Goal: Task Accomplishment & Management: Manage account settings

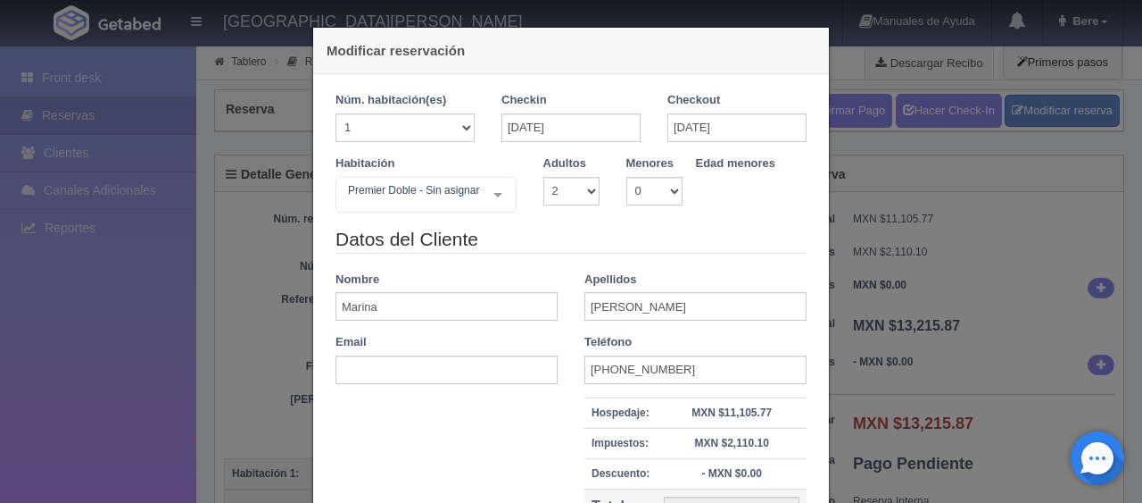
select select "2"
click at [921, 255] on div "Modificar reservación Núm. habitación(es) 1 2 3 4 5 6 7 8 9 10 11 12 13 14 15 1…" at bounding box center [571, 251] width 1142 height 503
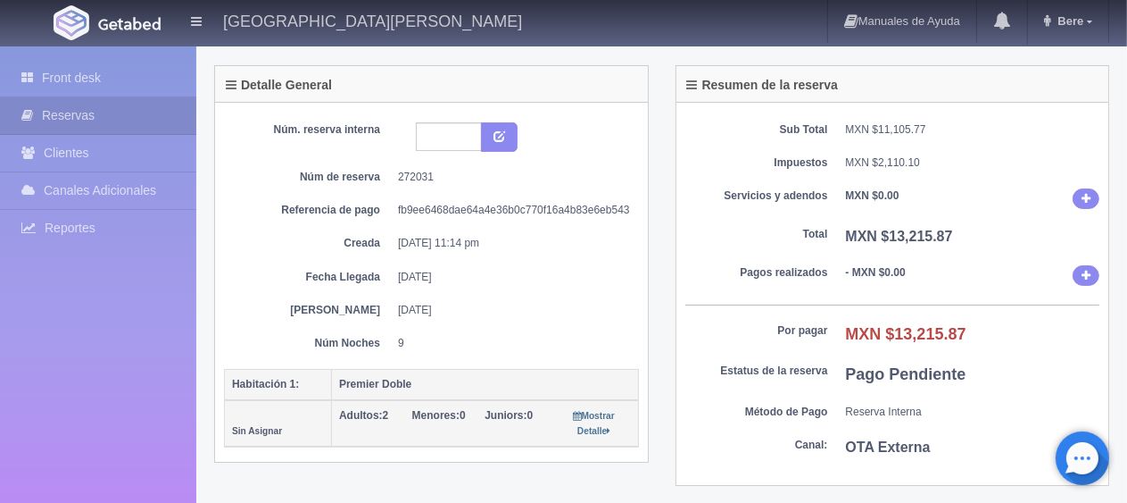
scroll to position [446, 0]
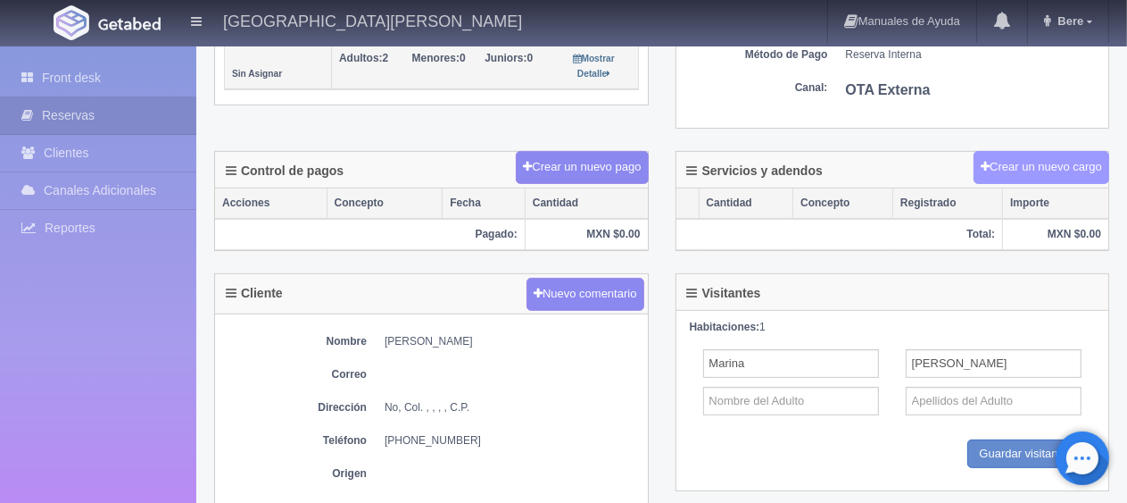
click at [1042, 166] on button "Crear un nuevo cargo" at bounding box center [1042, 167] width 136 height 33
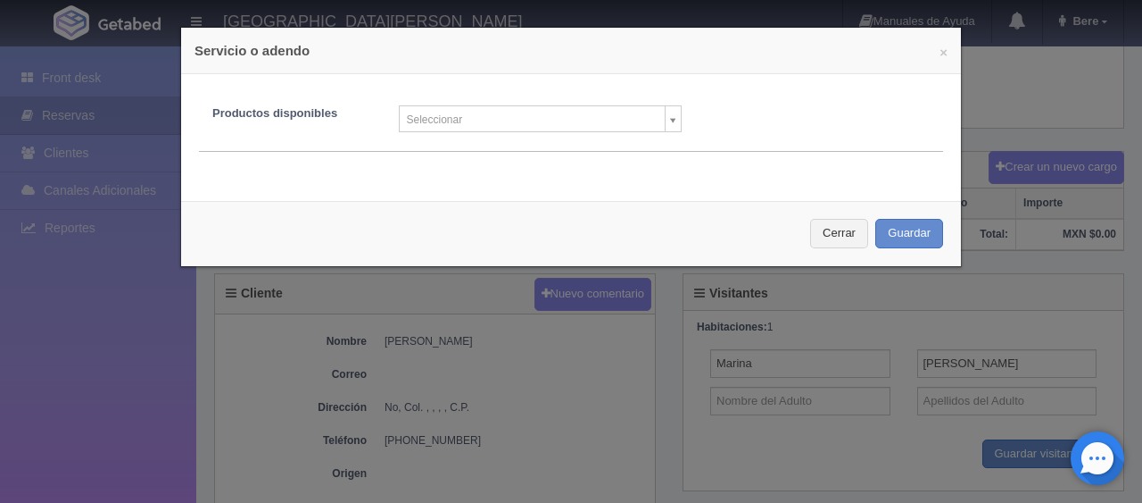
click at [600, 132] on div "Productos disponibles Seleccionar Producto nuevo Masaje relajante Kit de costur…" at bounding box center [571, 122] width 744 height 60
click at [620, 97] on div "Productos disponibles Seleccionar Producto nuevo Masaje relajante Kit de costur…" at bounding box center [571, 112] width 771 height 40
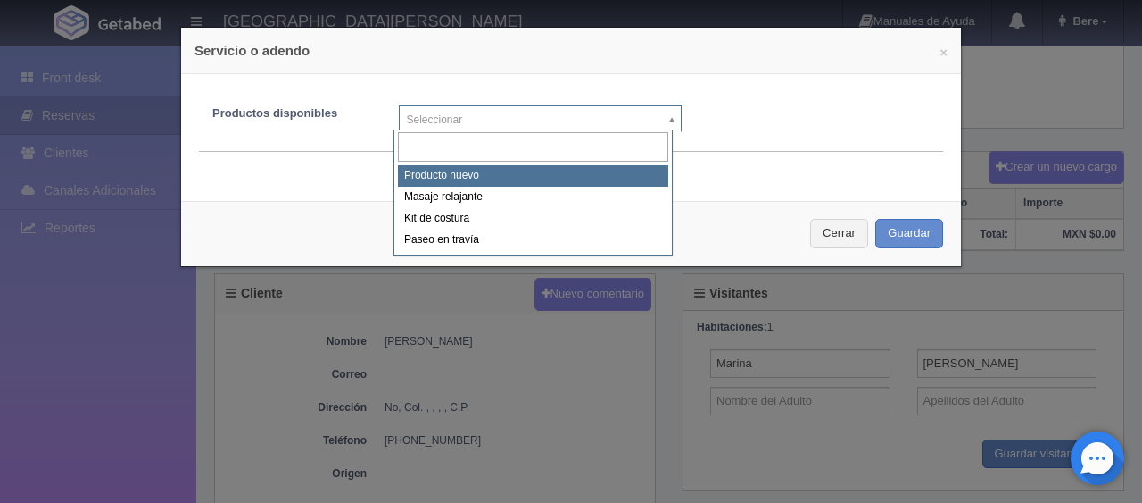
click at [607, 126] on body "Hotel Puerta San Pedro Manuales de Ayuda Actualizaciones recientes Bere Mi Perf…" at bounding box center [571, 200] width 1142 height 1205
select select "0"
type input "1"
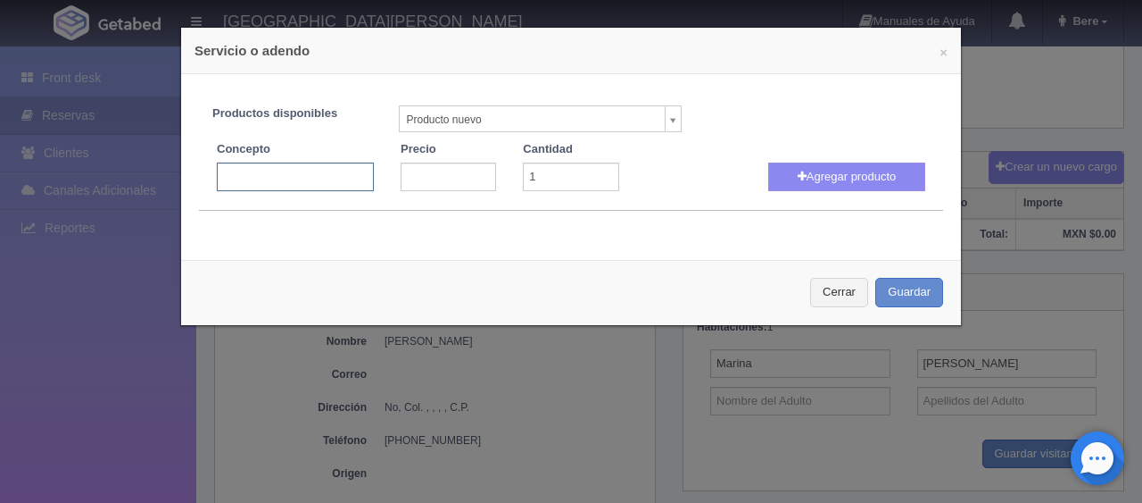
click at [295, 168] on input "text" at bounding box center [295, 176] width 157 height 29
click at [815, 282] on button "Cerrar" at bounding box center [839, 292] width 58 height 29
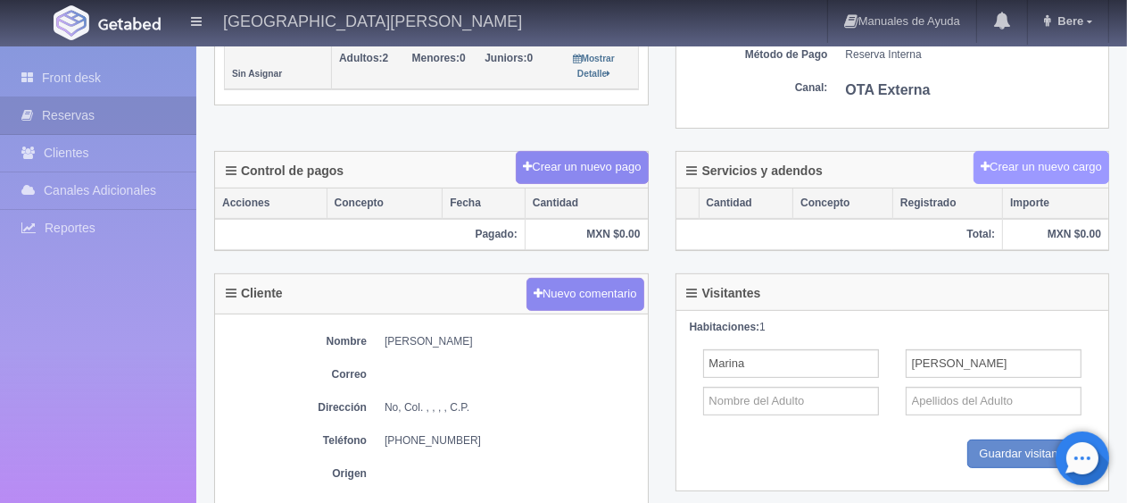
click at [1003, 168] on button "Crear un nuevo cargo" at bounding box center [1042, 167] width 136 height 33
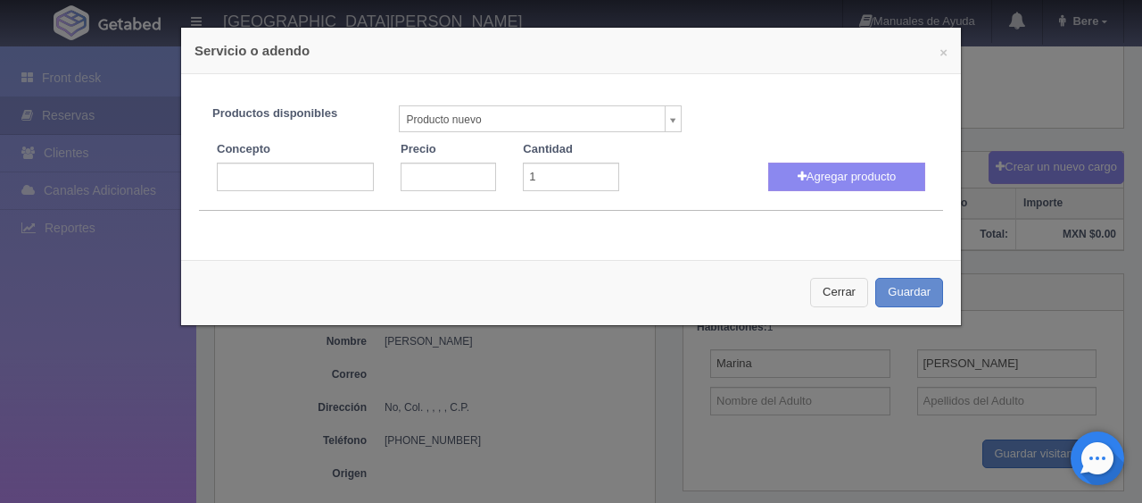
click at [810, 282] on button "Cerrar" at bounding box center [839, 292] width 58 height 29
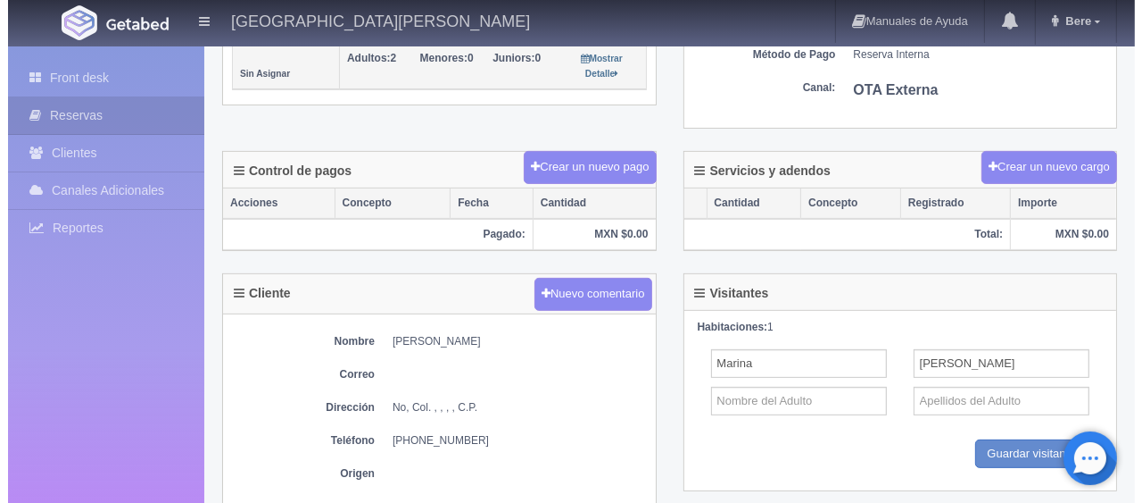
scroll to position [0, 0]
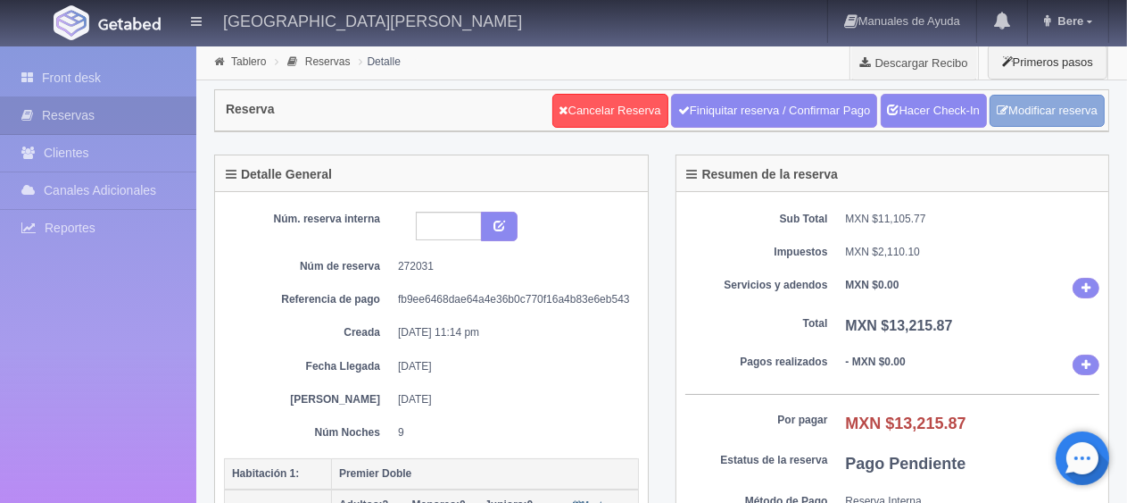
click at [1067, 116] on link "Modificar reserva" at bounding box center [1047, 111] width 115 height 33
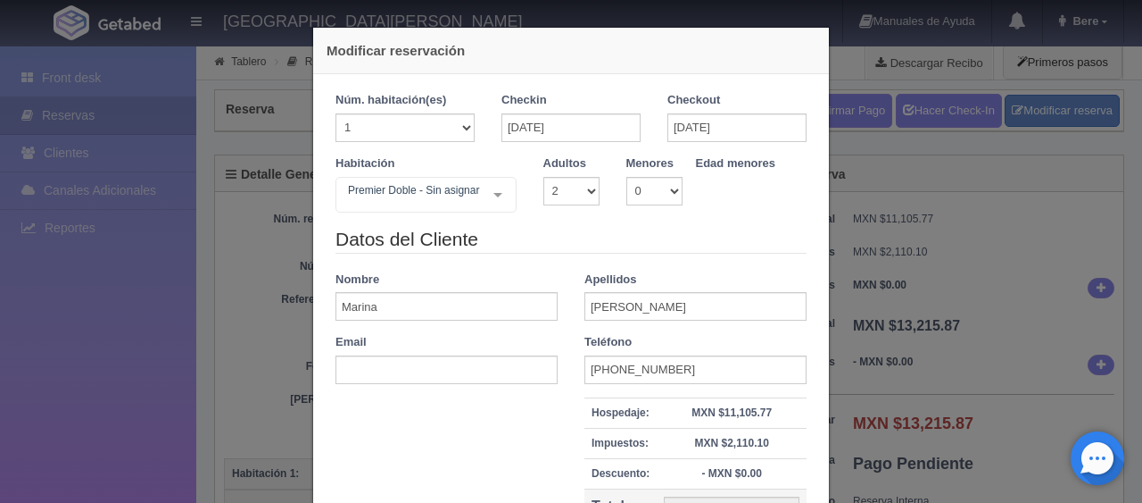
click at [748, 243] on legend "Datos del Cliente" at bounding box center [571, 240] width 471 height 28
click at [564, 122] on input "[DATE]" at bounding box center [571, 127] width 139 height 29
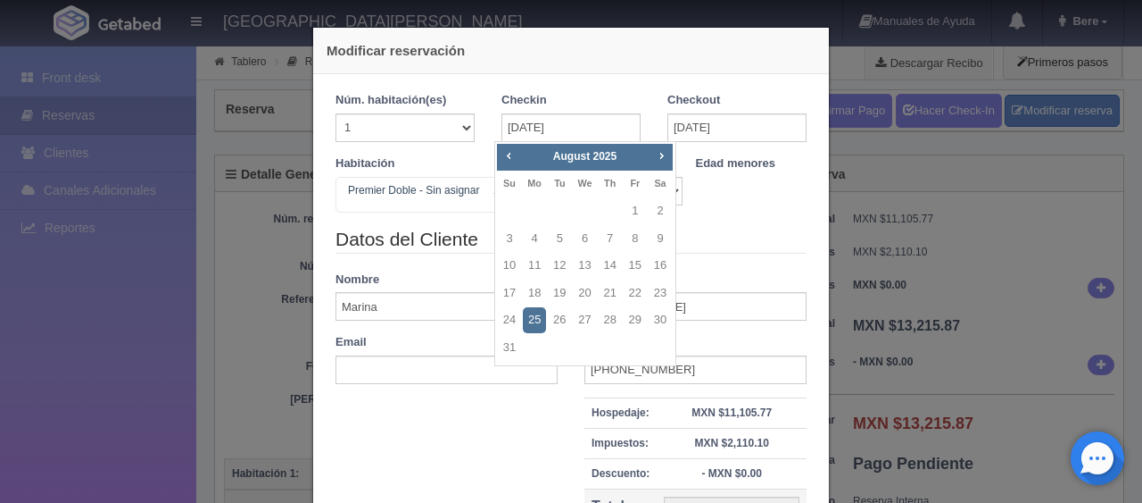
click at [539, 320] on link "25" at bounding box center [534, 320] width 23 height 26
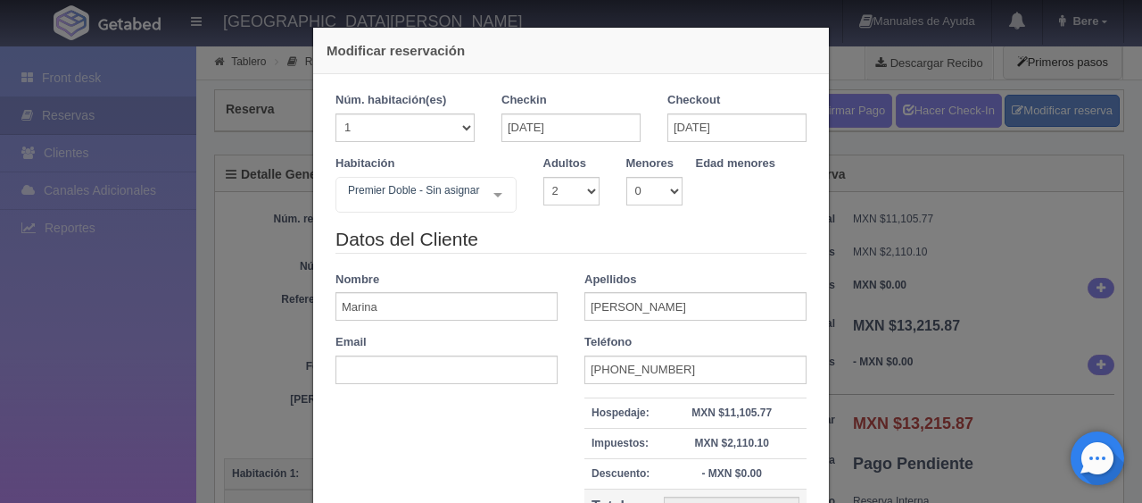
checkbox input "false"
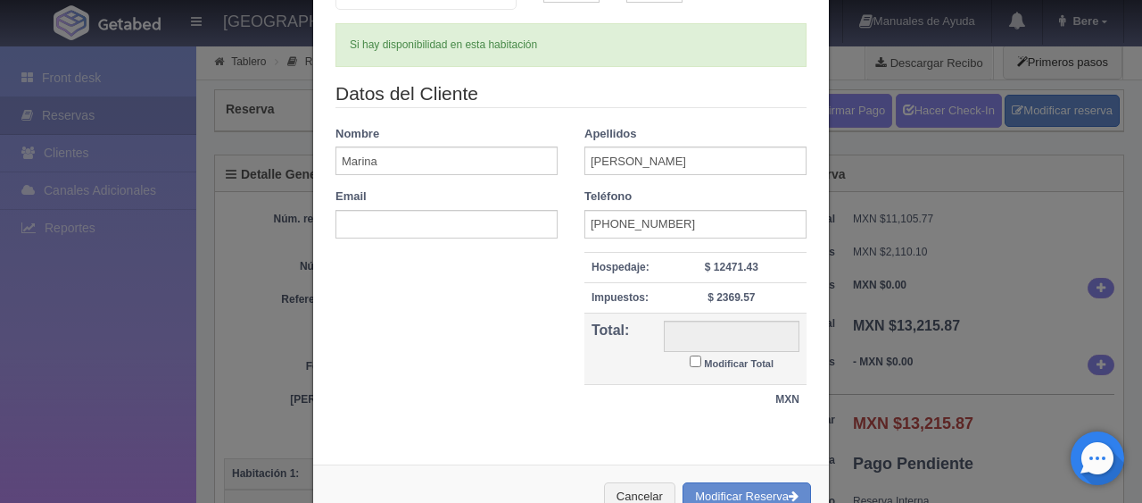
type input "14841.00"
click at [750, 359] on small "Modificar Total" at bounding box center [739, 363] width 70 height 11
click at [702, 359] on input "Modificar Total" at bounding box center [696, 361] width 12 height 12
checkbox input "true"
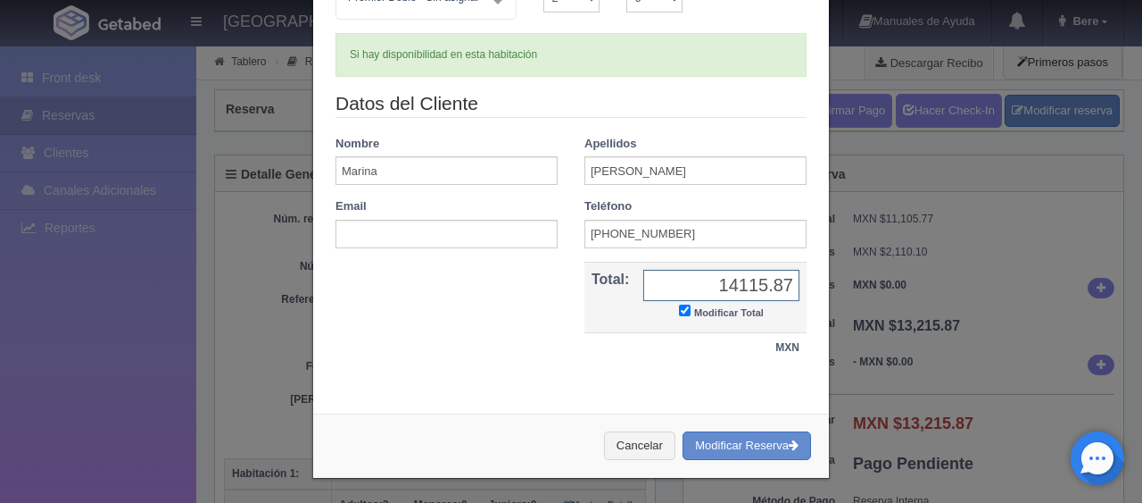
type input "14115.87"
click at [732, 439] on button "Modificar Reserva" at bounding box center [747, 445] width 129 height 29
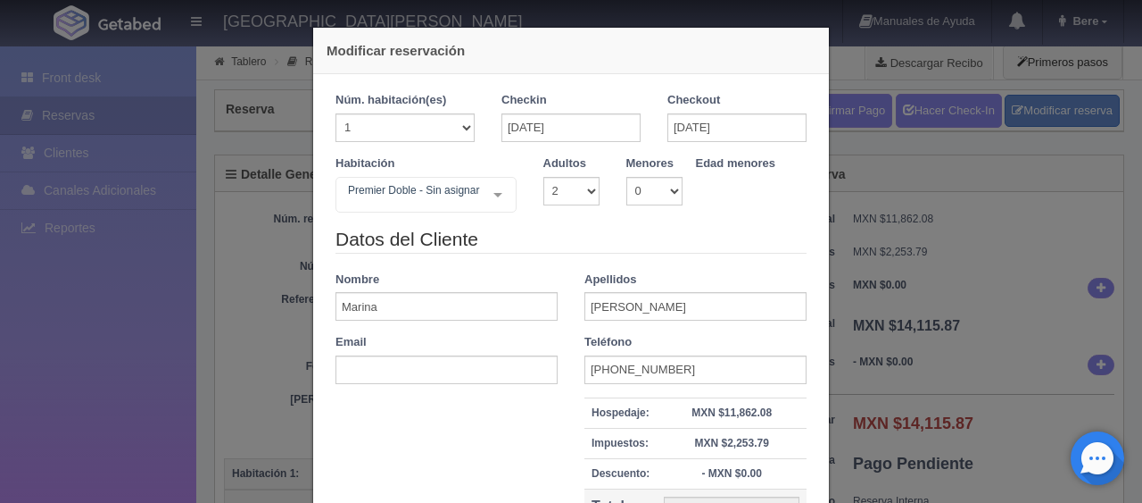
select select "2"
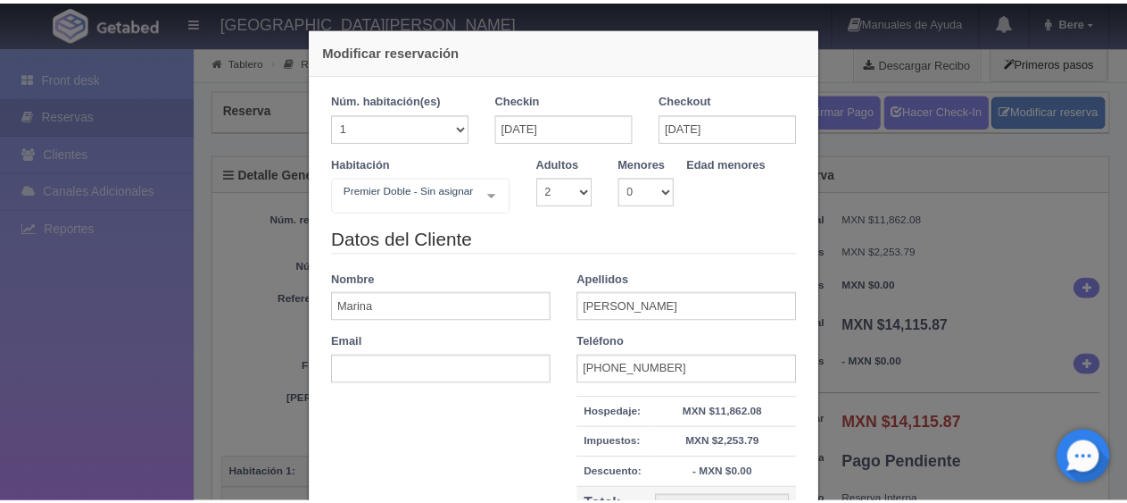
scroll to position [203, 0]
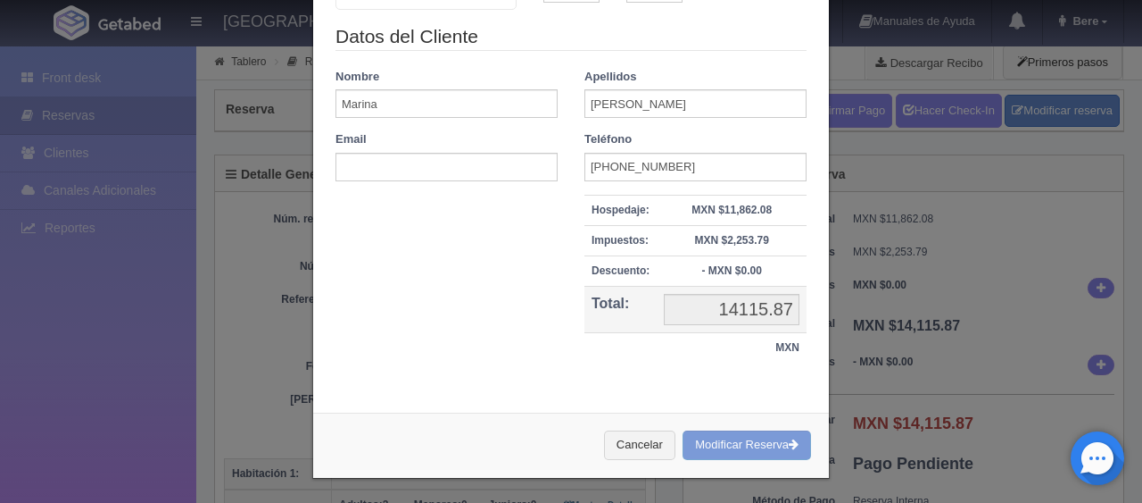
click at [912, 368] on div "Modificar reservación Núm. habitación(es) 1 2 3 4 5 6 7 8 9 10 11 12 13 14 15 1…" at bounding box center [571, 251] width 1142 height 503
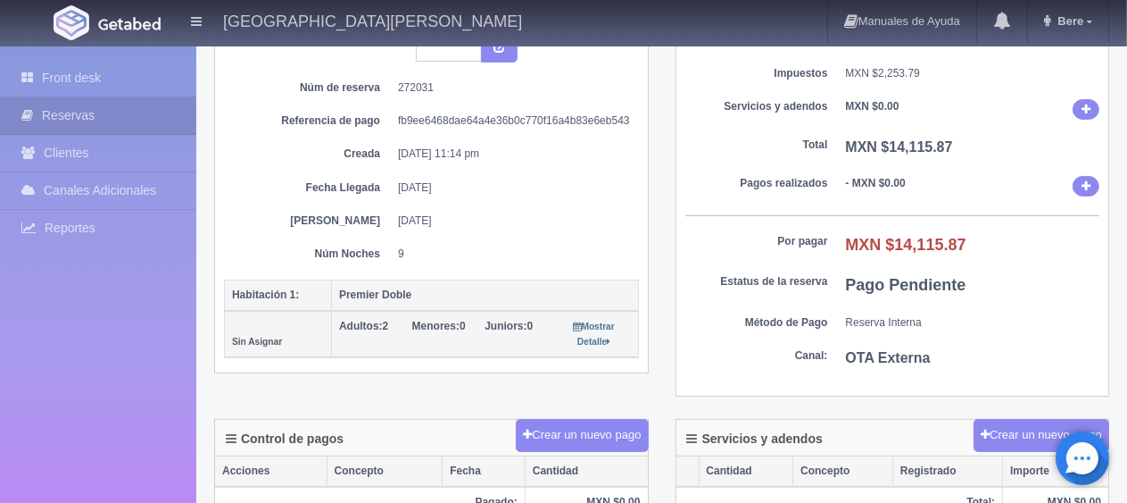
scroll to position [0, 0]
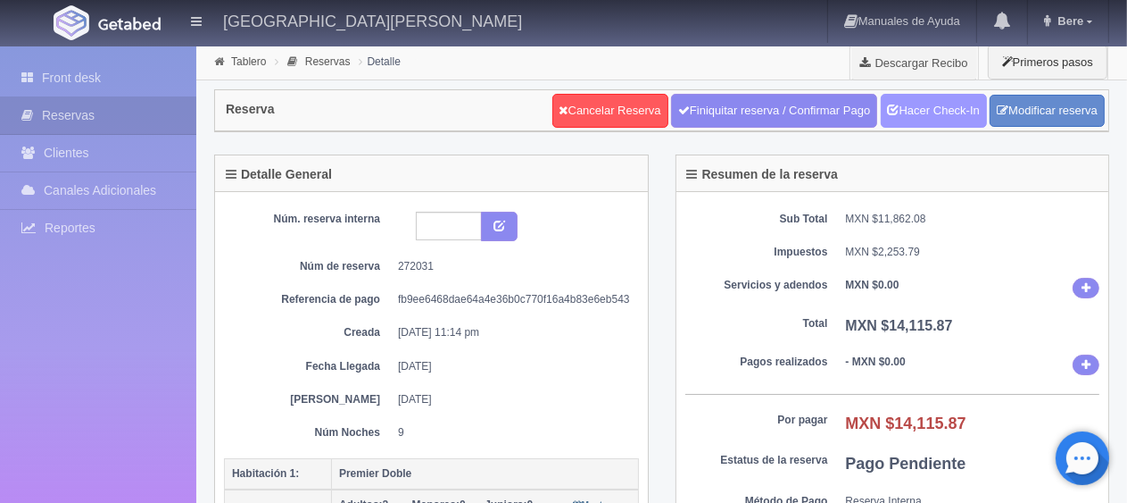
click at [914, 117] on link "Hacer Check-In" at bounding box center [934, 111] width 106 height 34
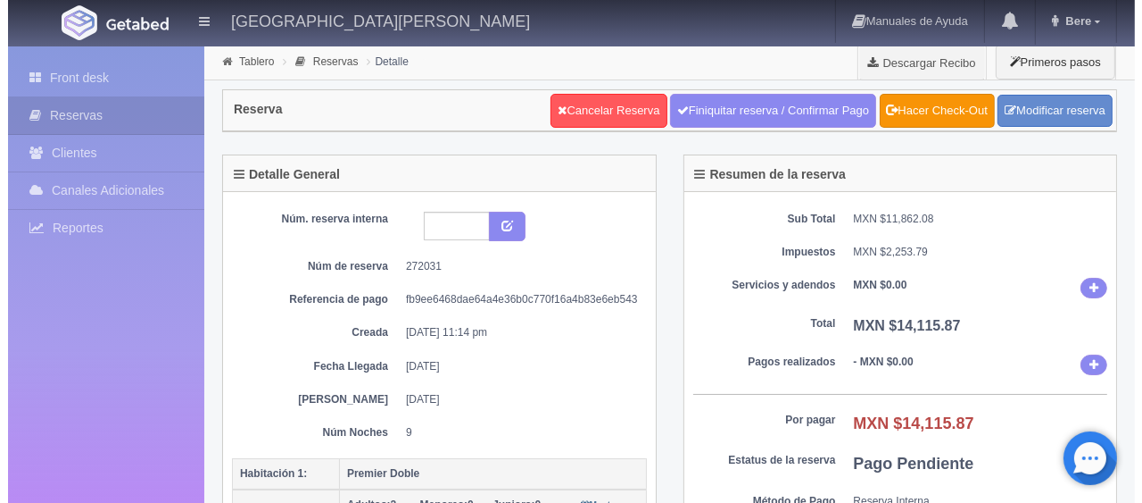
scroll to position [357, 0]
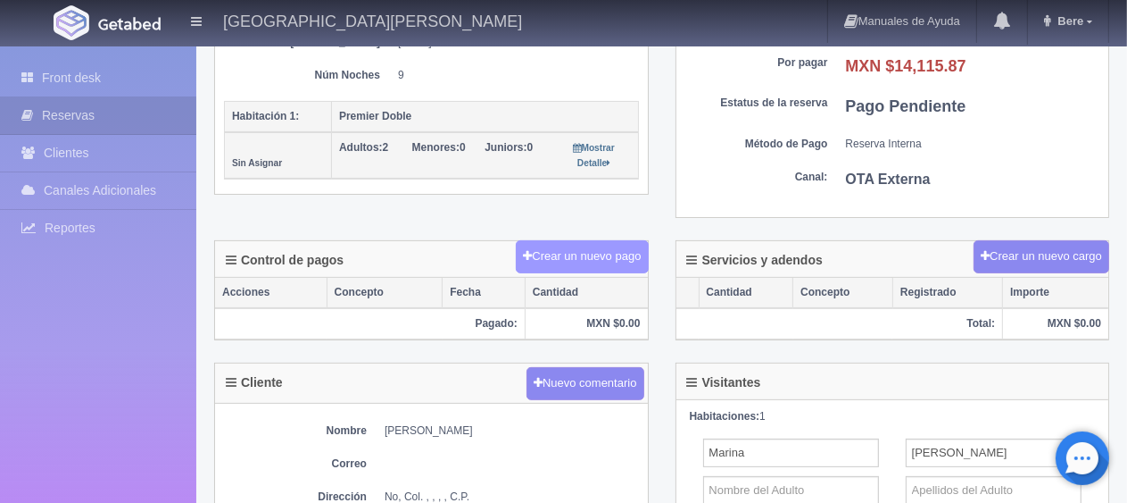
click at [588, 241] on button "Crear un nuevo pago" at bounding box center [582, 256] width 132 height 33
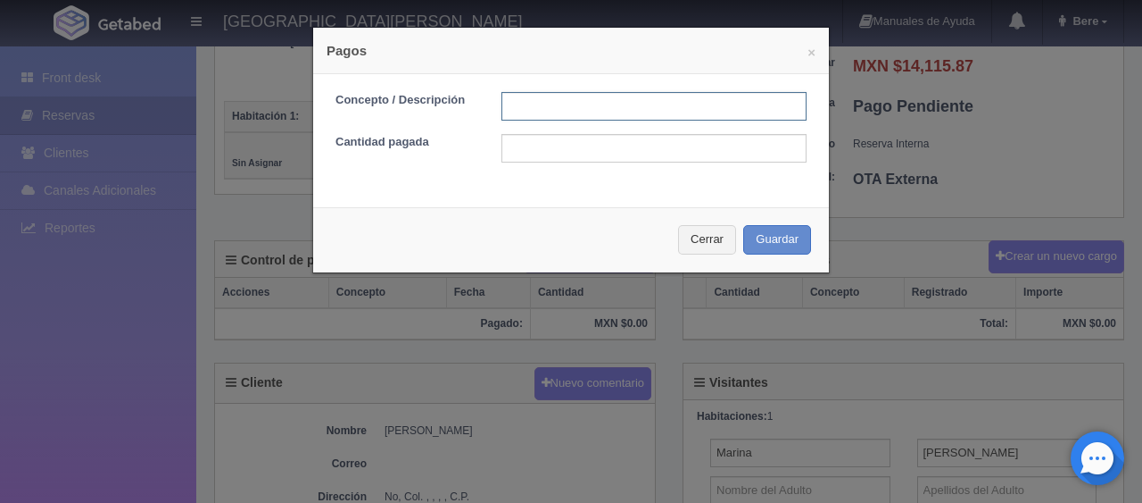
click at [611, 115] on input "text" at bounding box center [654, 106] width 305 height 29
type input "Total Tarjeta"
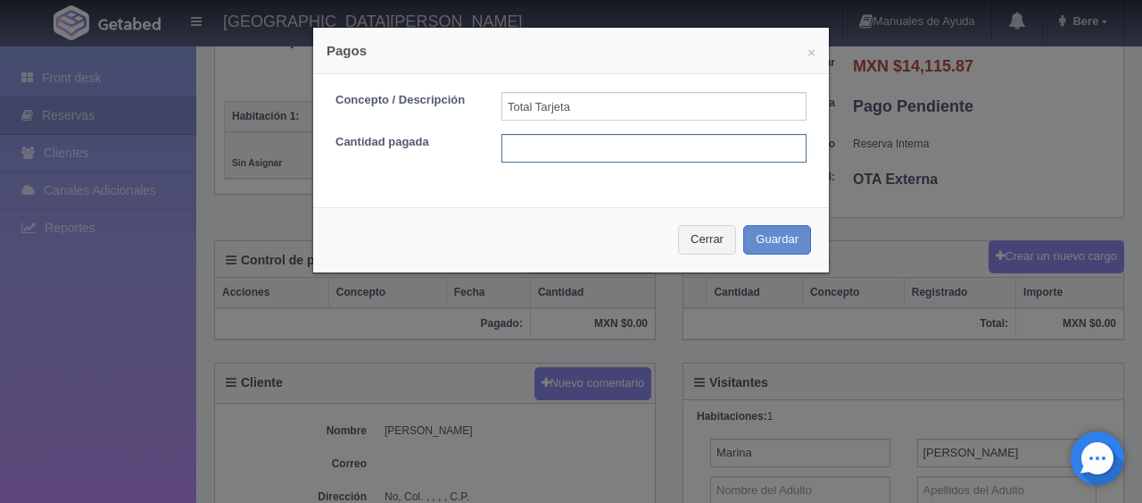
click at [607, 148] on input "text" at bounding box center [654, 148] width 305 height 29
type input "14115.87"
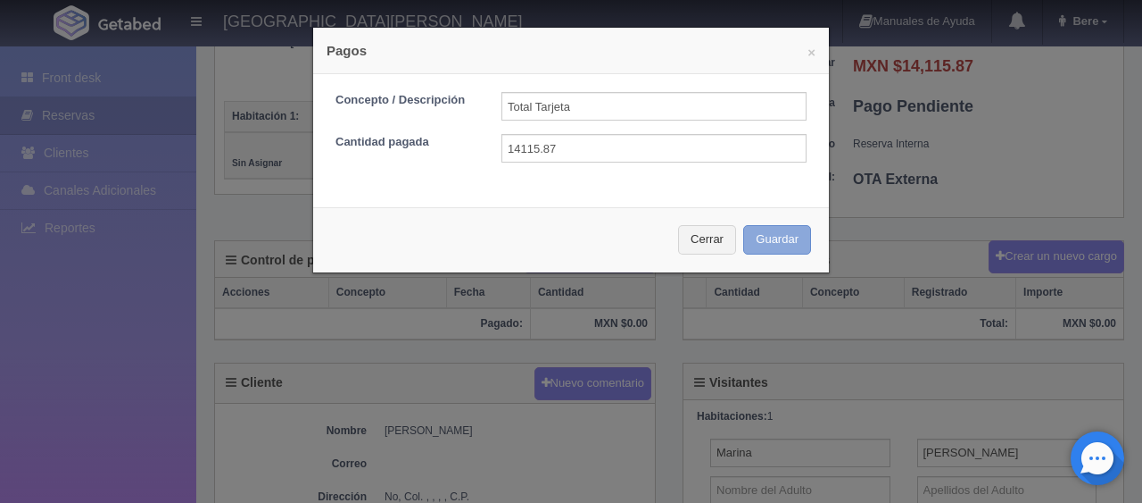
click at [764, 234] on button "Guardar" at bounding box center [777, 239] width 68 height 29
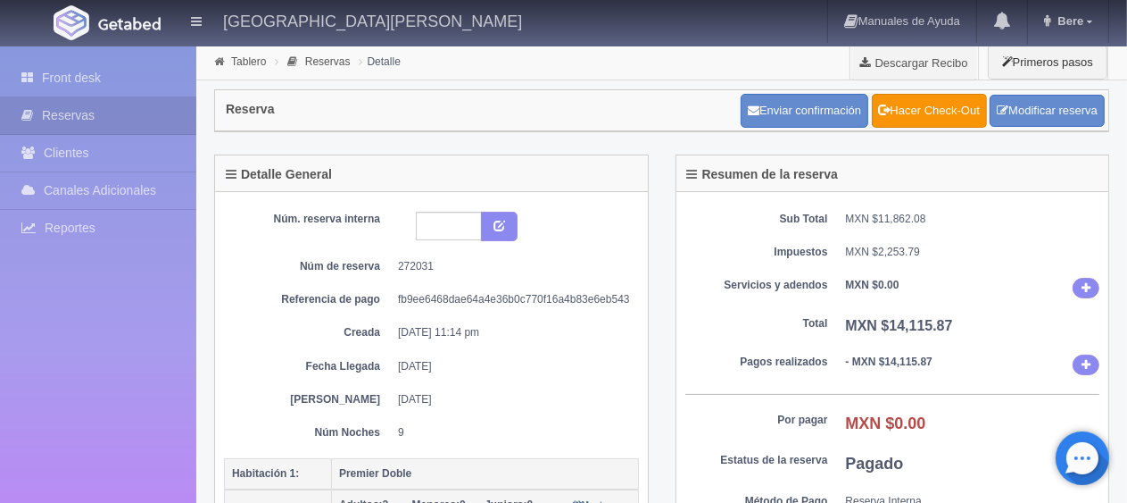
scroll to position [357, 0]
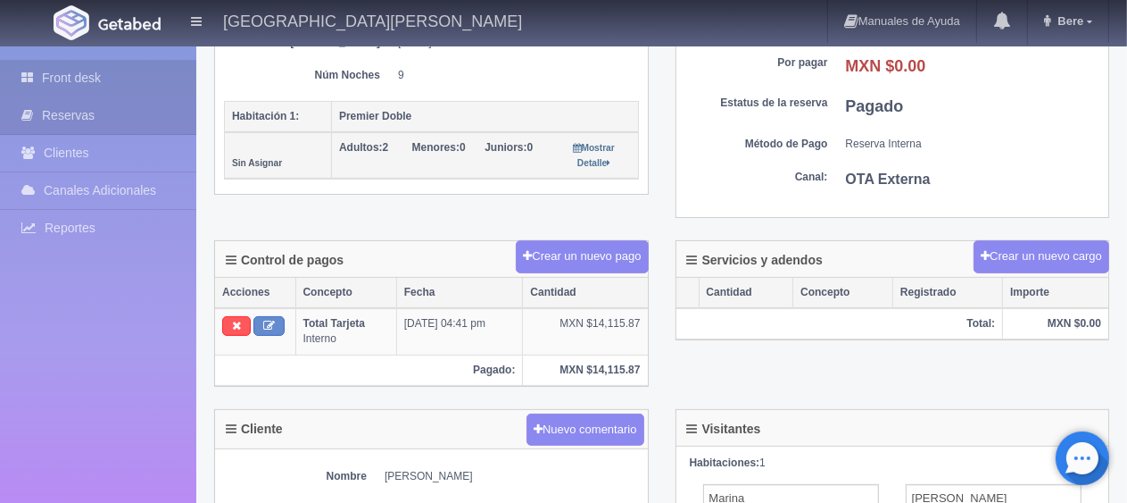
click at [54, 65] on link "Front desk" at bounding box center [98, 78] width 196 height 37
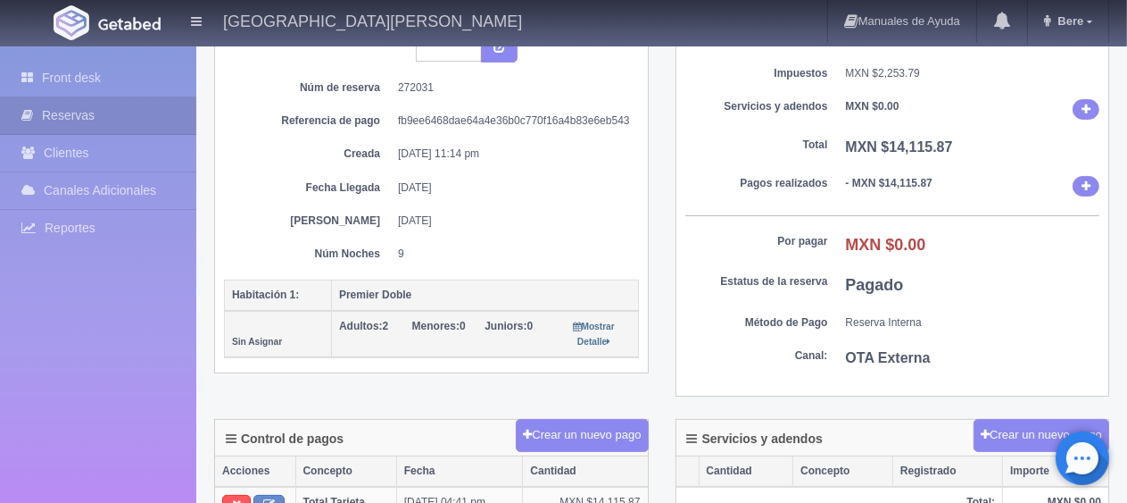
scroll to position [0, 0]
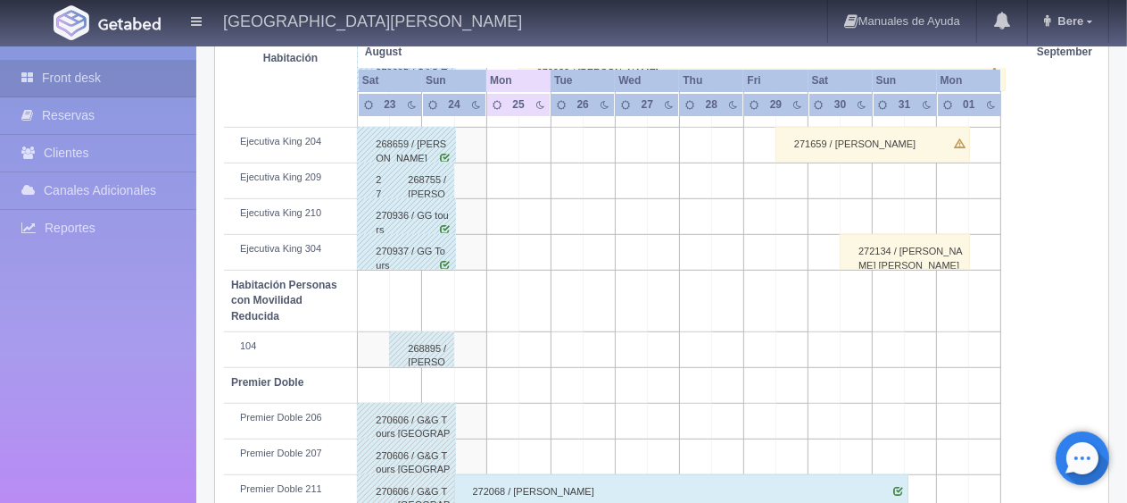
scroll to position [1000, 0]
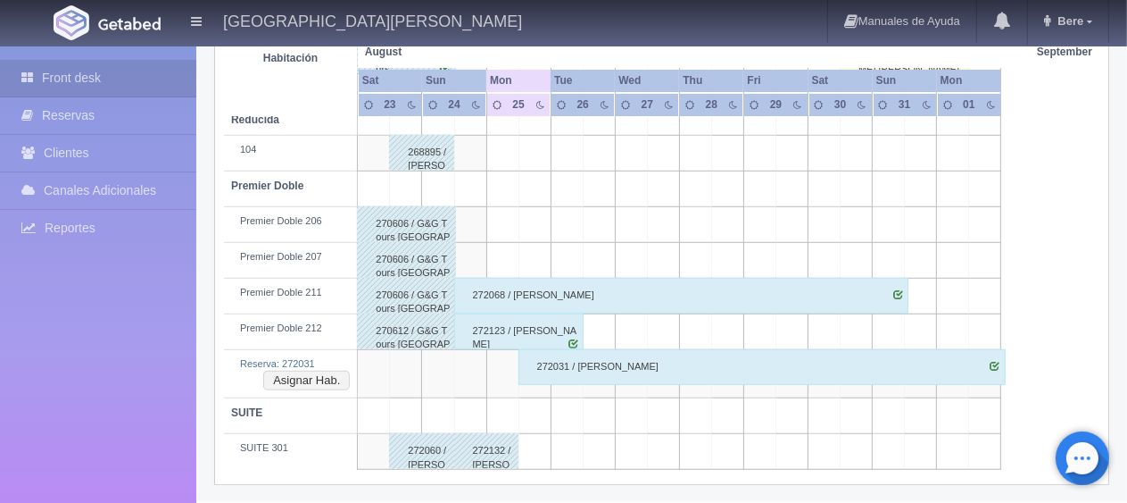
click at [640, 368] on div "272031 / [PERSON_NAME]" at bounding box center [762, 367] width 487 height 36
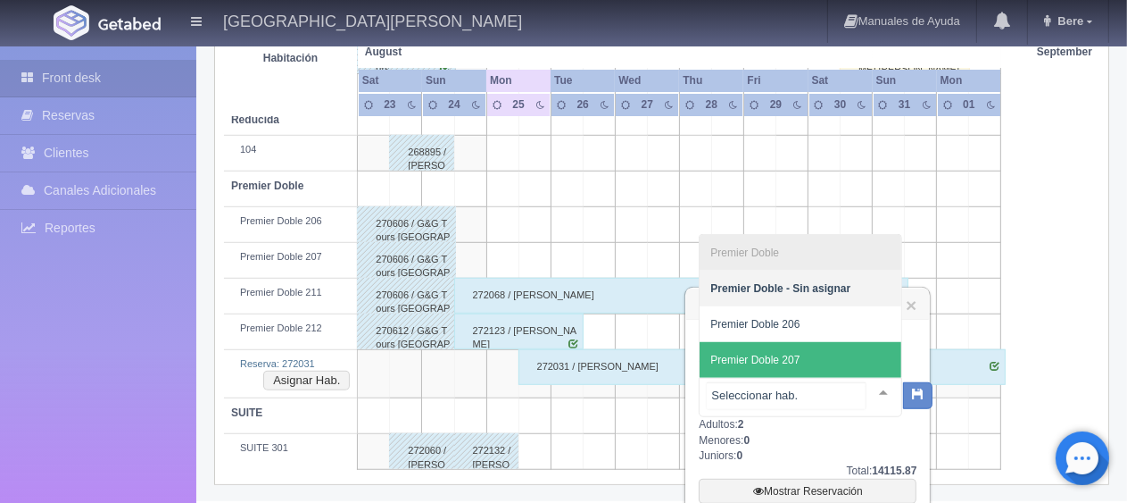
click at [827, 360] on span "Premier Doble 207" at bounding box center [801, 360] width 202 height 36
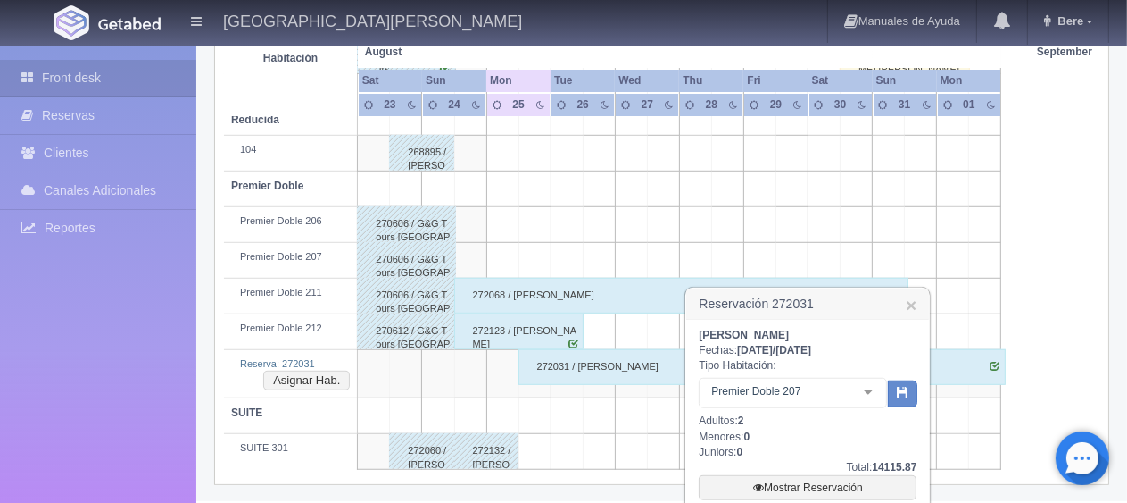
click at [882, 388] on div at bounding box center [869, 391] width 36 height 27
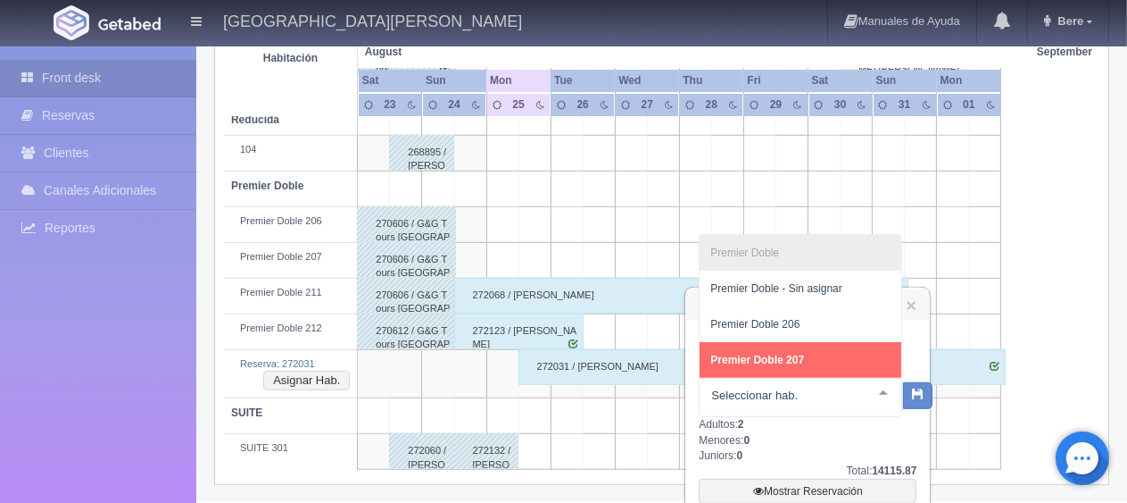
click at [819, 439] on div "Marina Elizondo Fechas: 2025-08-25 / 2025-09-03 Tipo Habitación: Premier Doble …" at bounding box center [808, 440] width 218 height 225
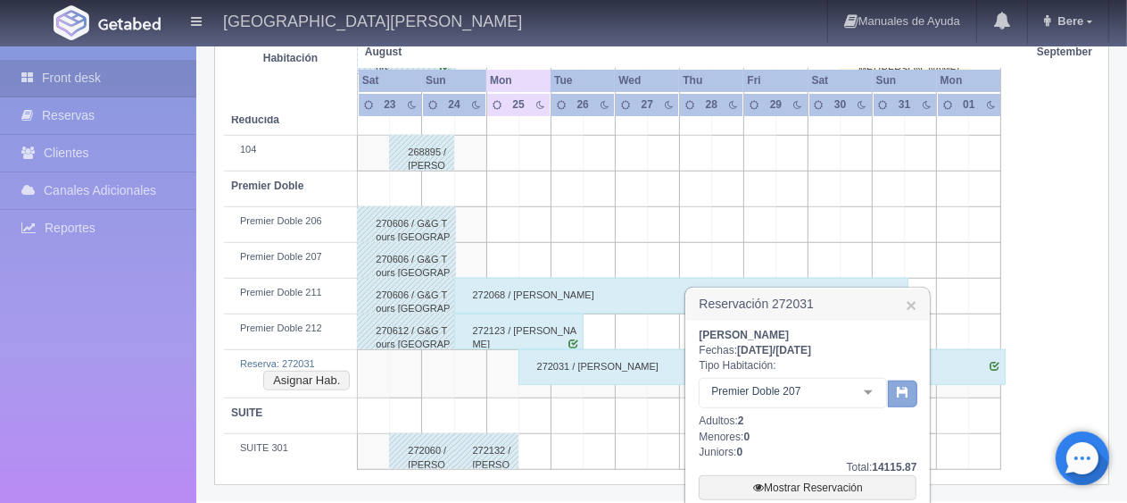
click at [901, 395] on icon "button" at bounding box center [903, 392] width 12 height 12
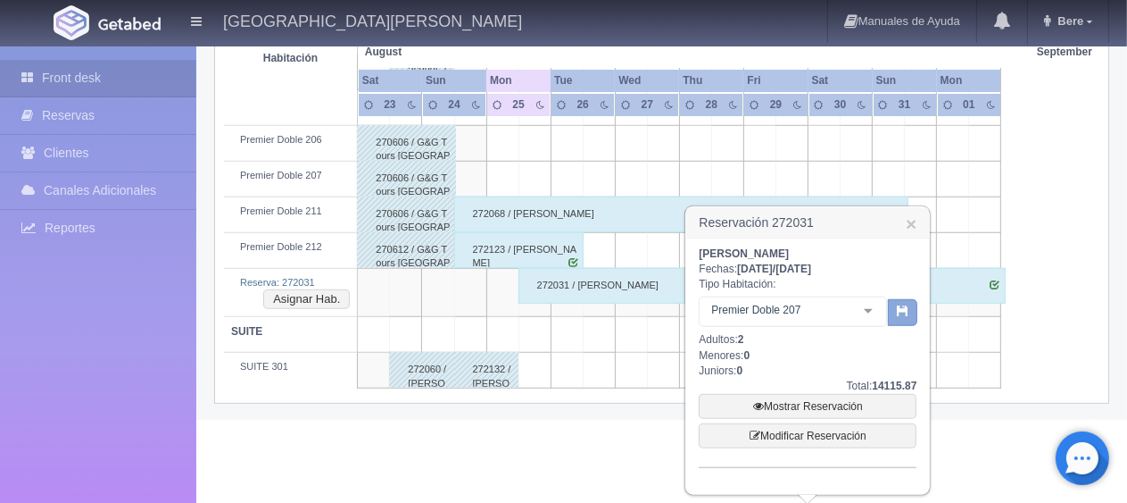
scroll to position [992, 0]
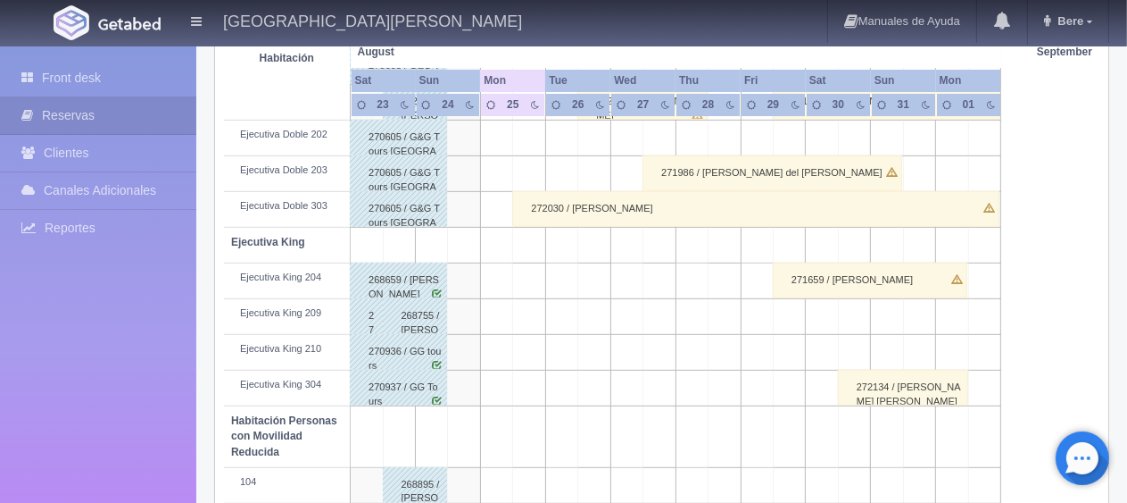
scroll to position [489, 0]
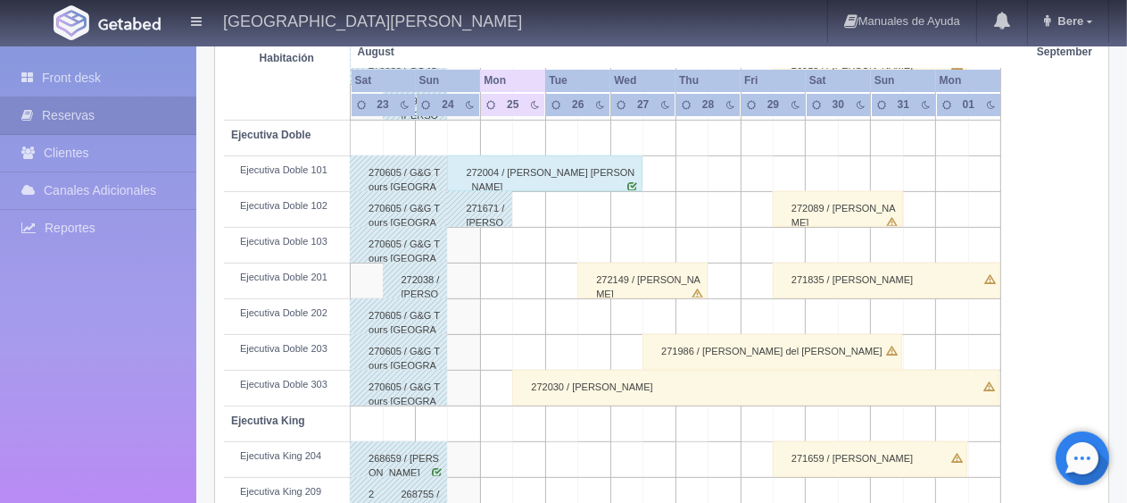
click at [675, 386] on div "272030 / [PERSON_NAME]" at bounding box center [755, 388] width 487 height 36
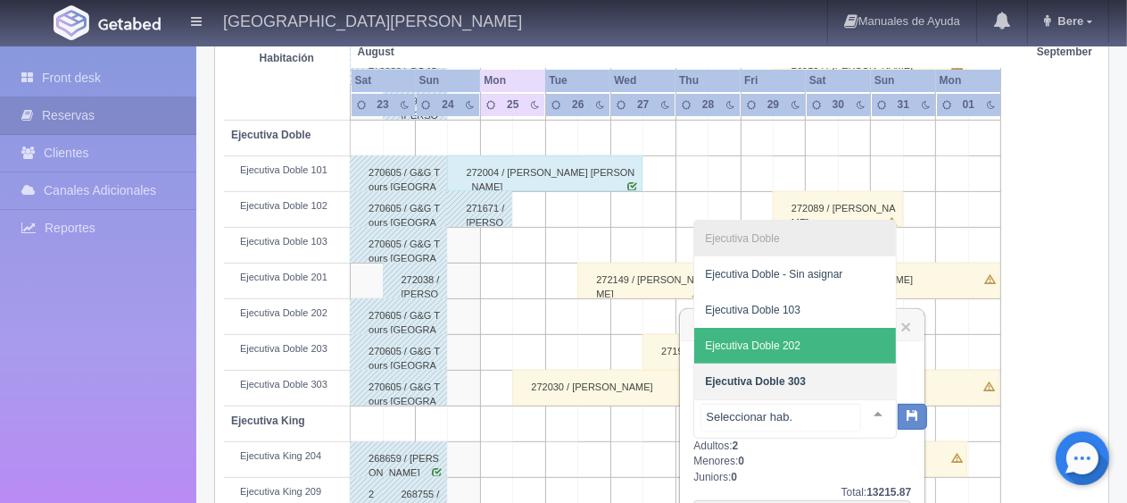
click at [807, 354] on span "Ejecutiva Doble 202" at bounding box center [795, 346] width 202 height 36
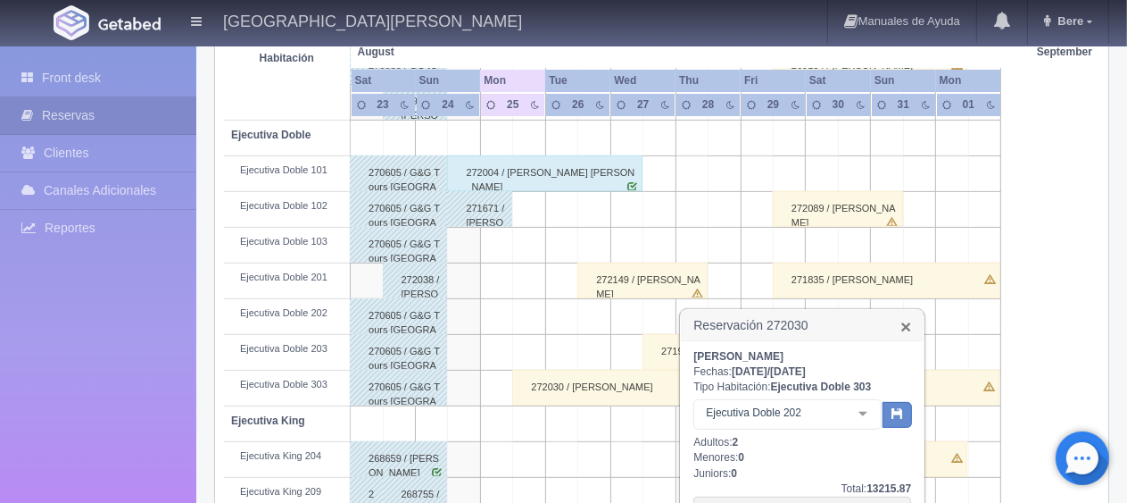
click at [907, 321] on link "×" at bounding box center [906, 326] width 11 height 19
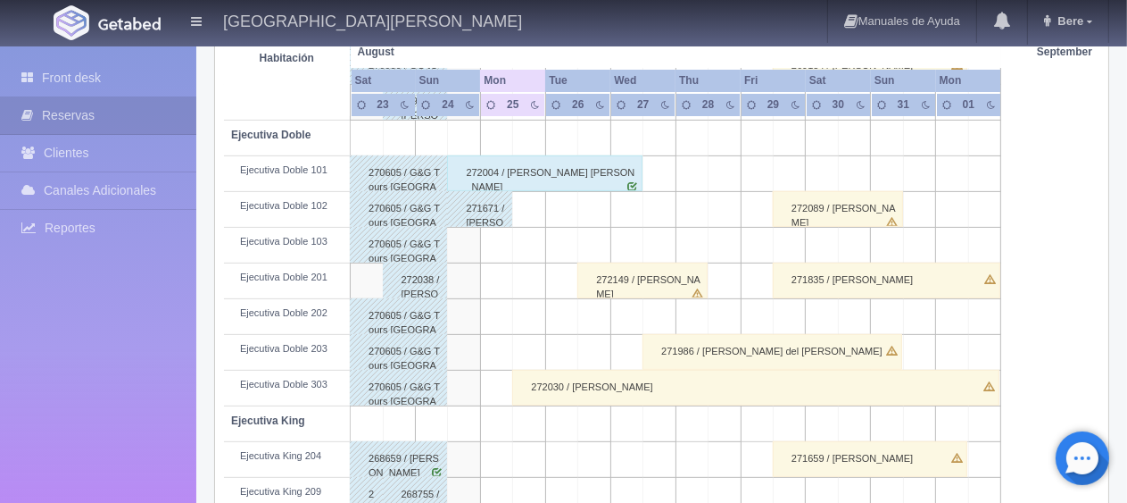
click at [894, 393] on div "272030 / Adrian Elizondo" at bounding box center [755, 388] width 487 height 36
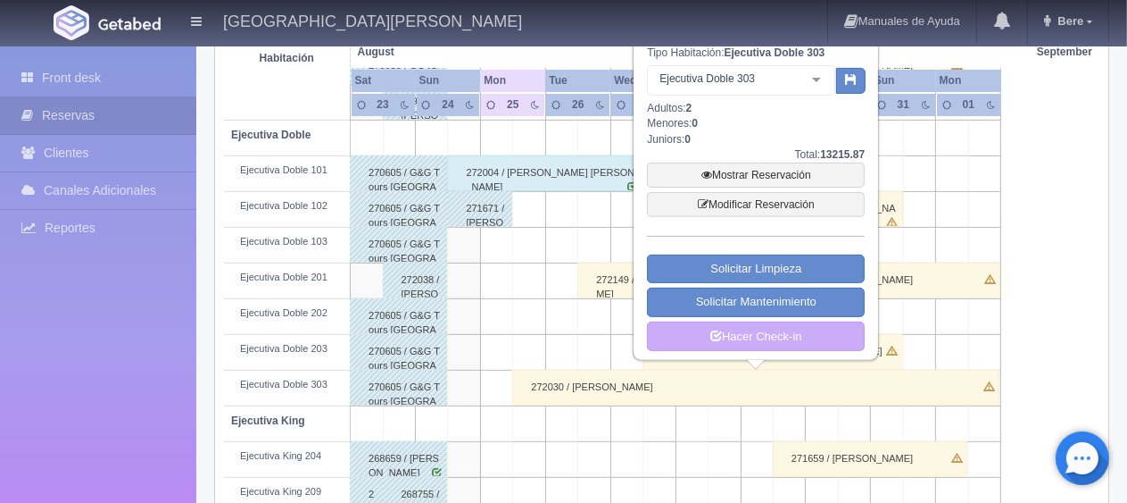
click at [789, 90] on div "Ejecutiva Doble 303" at bounding box center [741, 80] width 188 height 30
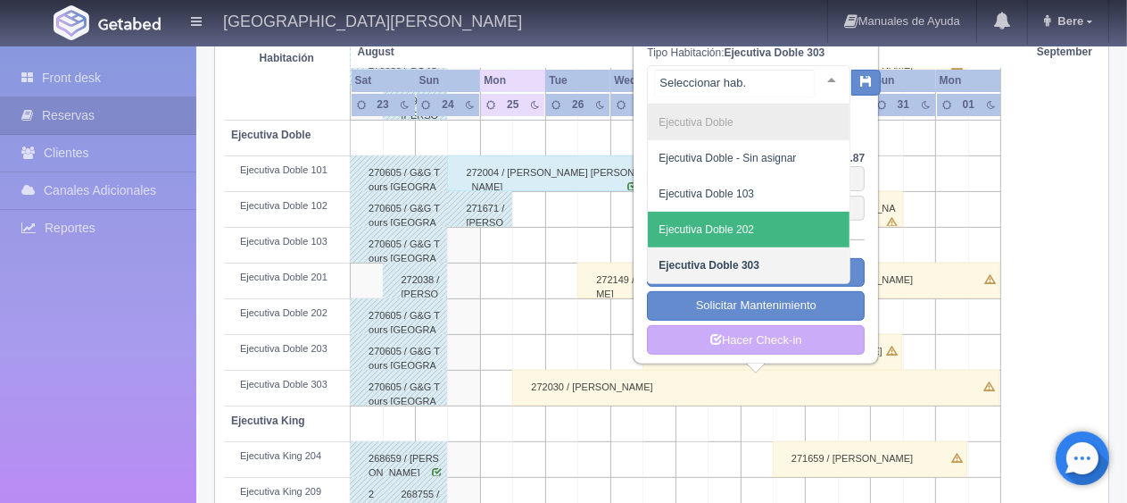
click at [791, 223] on span "Ejecutiva Doble 202" at bounding box center [749, 230] width 202 height 36
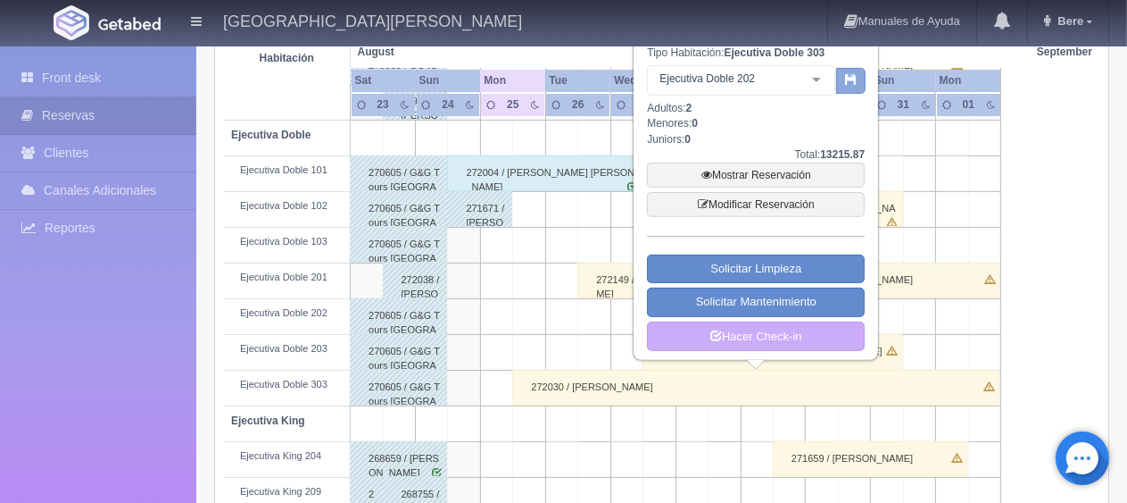
click at [843, 79] on button "button" at bounding box center [850, 81] width 29 height 27
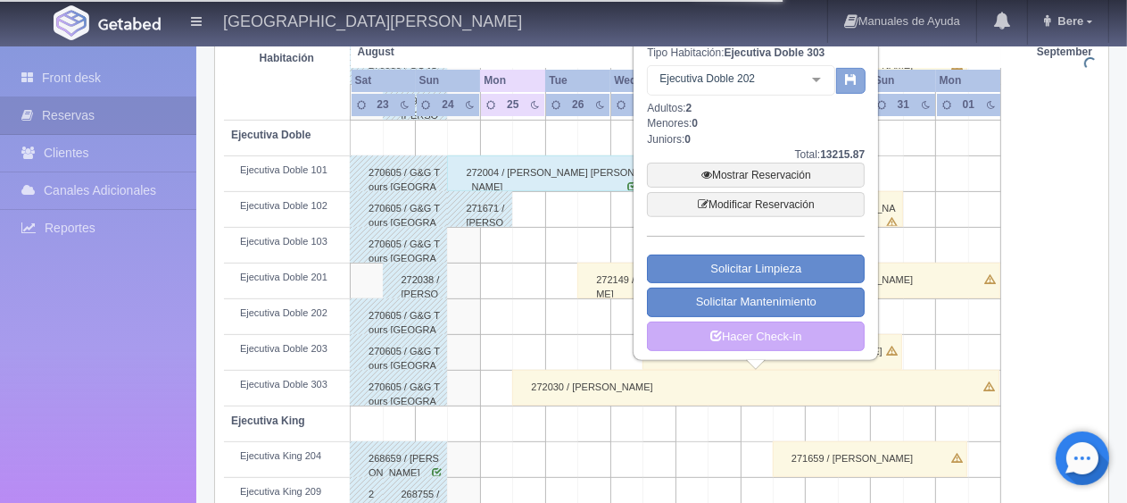
scroll to position [0, 0]
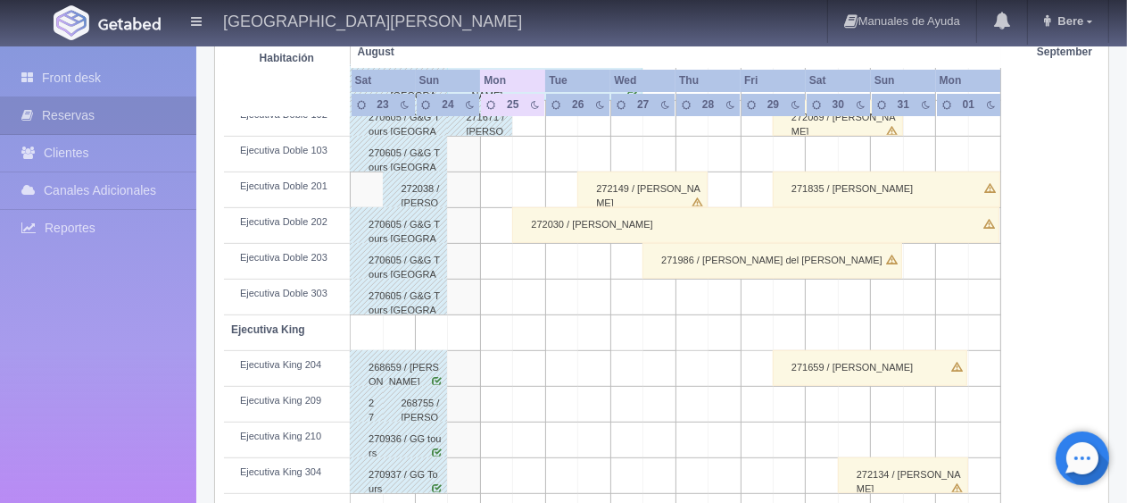
scroll to position [491, 0]
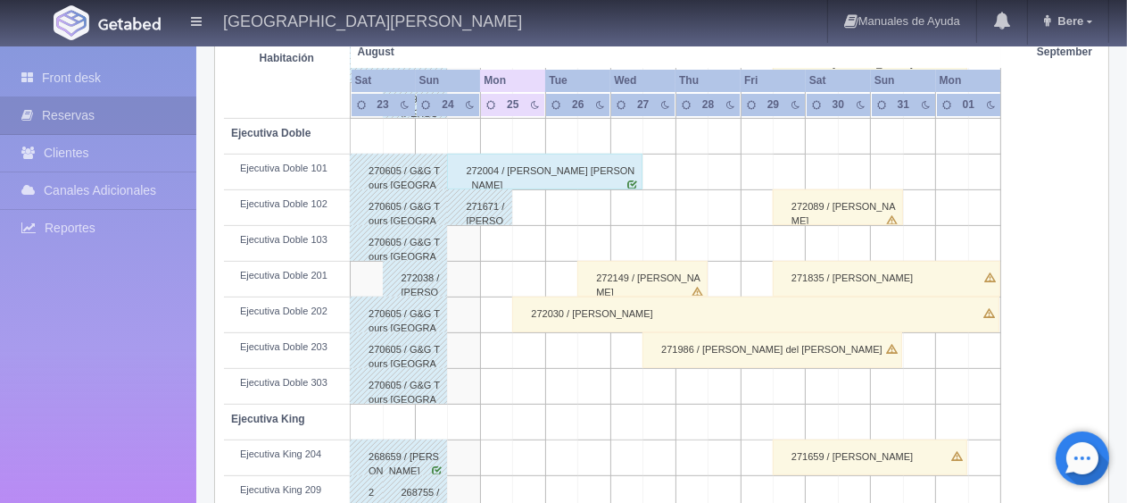
click at [631, 316] on div "272030 / [PERSON_NAME]" at bounding box center [755, 314] width 487 height 36
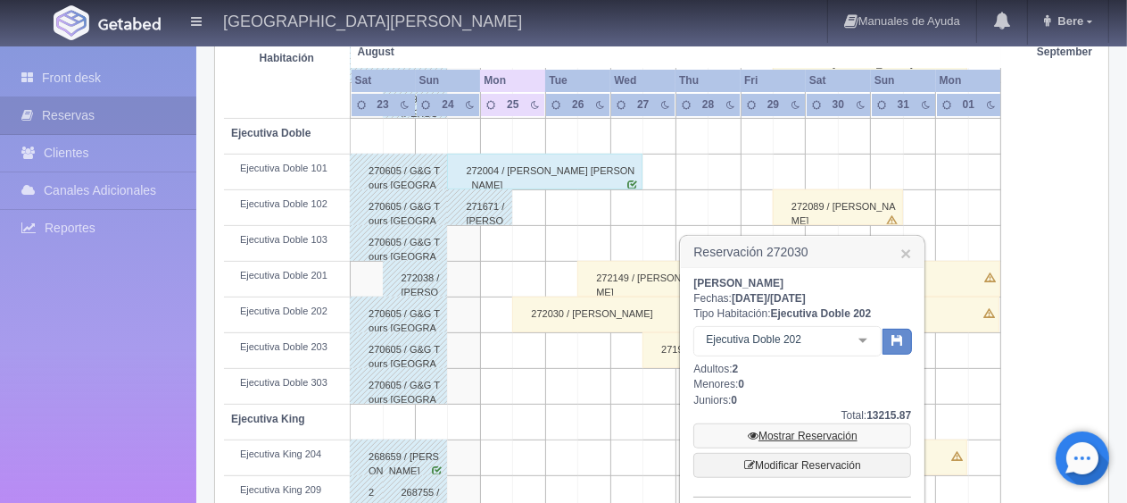
click at [703, 423] on link "Mostrar Reservación" at bounding box center [803, 435] width 218 height 25
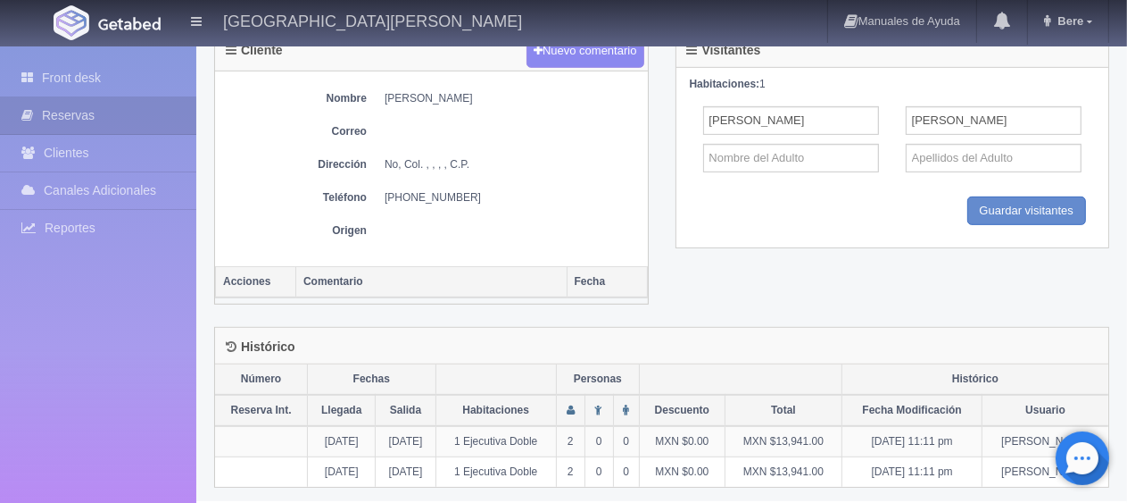
scroll to position [154, 0]
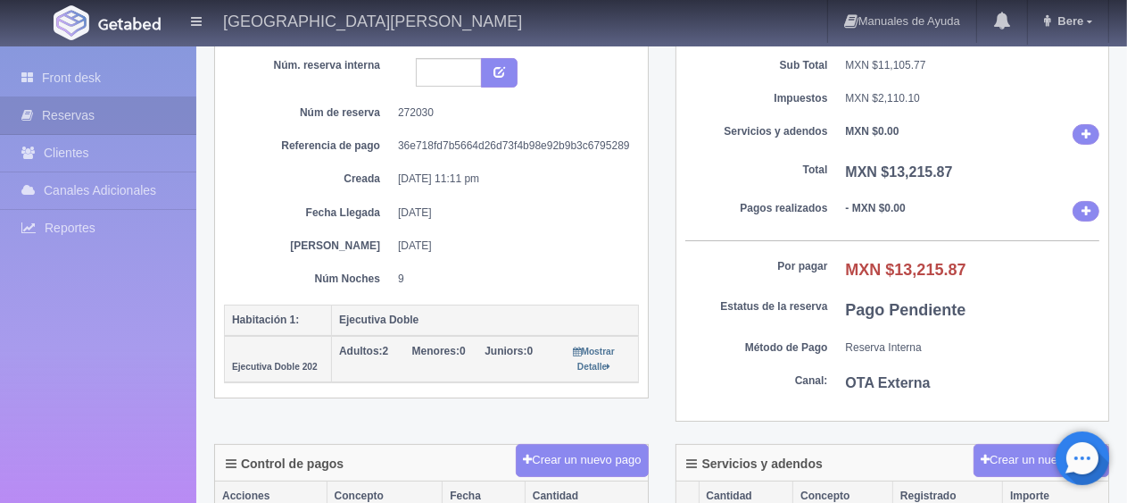
click at [542, 275] on dd "9" at bounding box center [512, 278] width 228 height 15
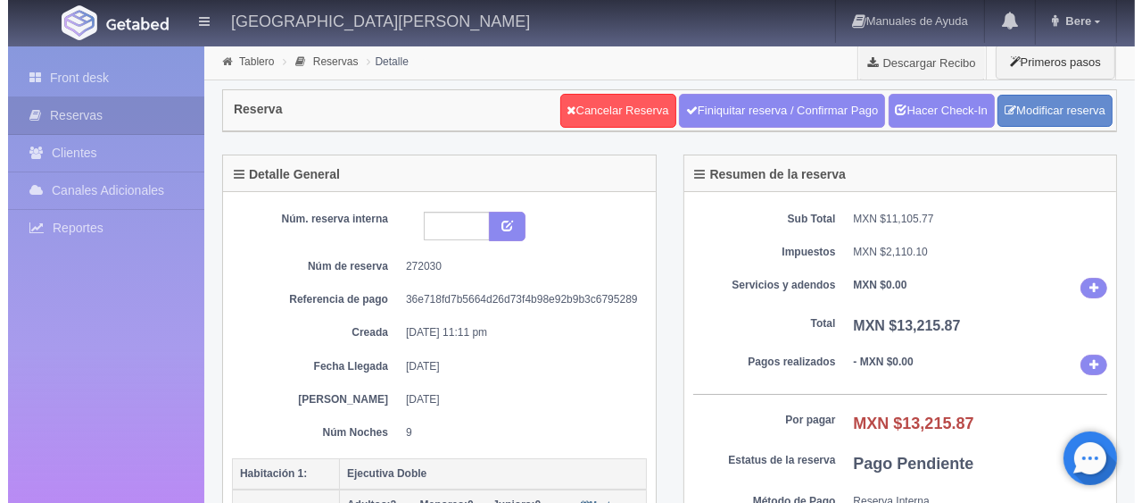
scroll to position [179, 0]
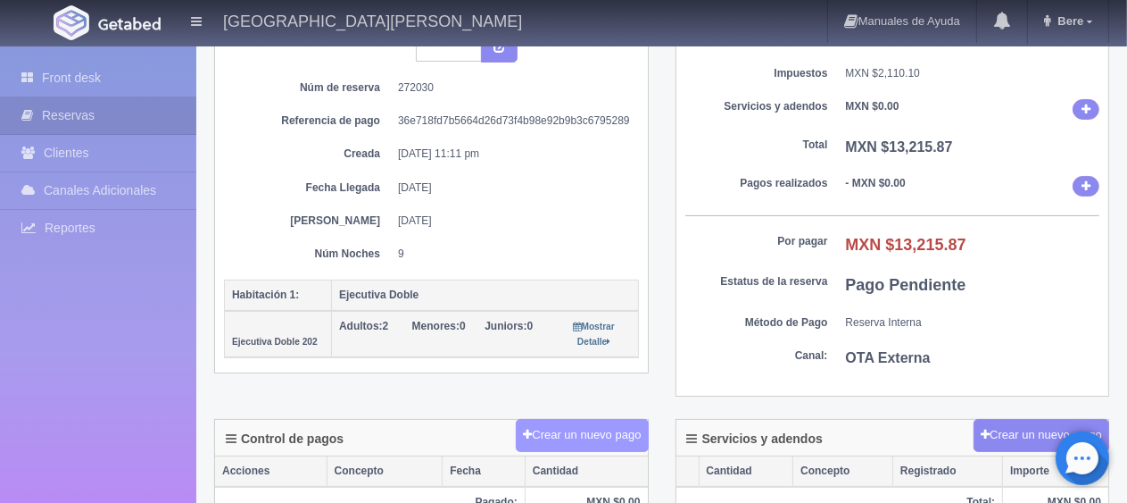
click at [566, 433] on button "Crear un nuevo pago" at bounding box center [582, 435] width 132 height 33
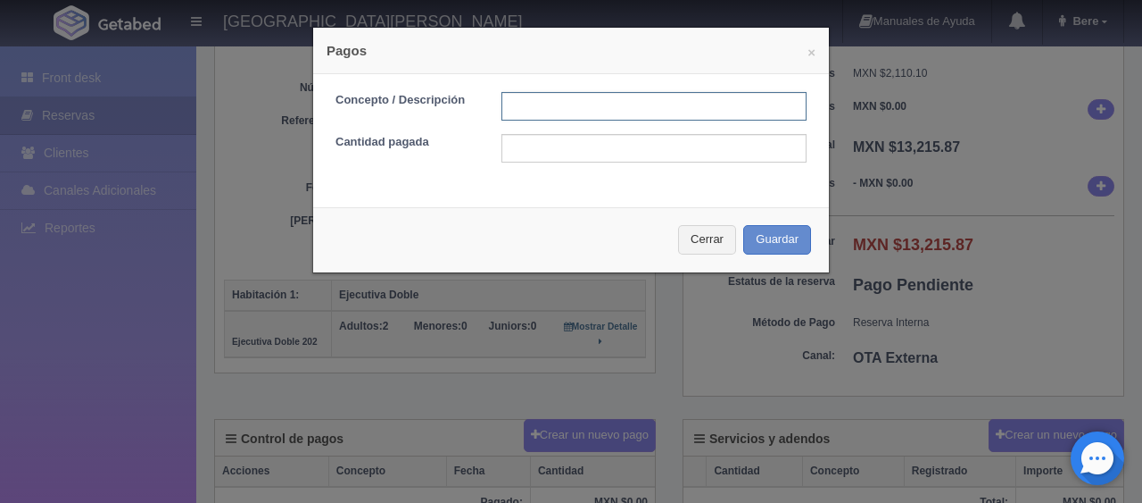
click at [544, 106] on input "text" at bounding box center [654, 106] width 305 height 29
type input "Total Tarjeta"
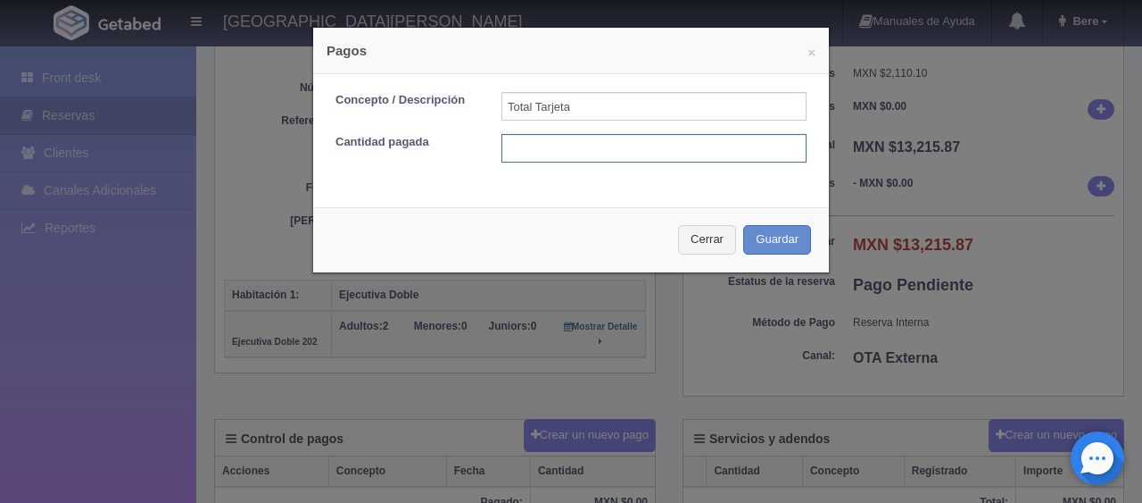
click at [609, 141] on input "text" at bounding box center [654, 148] width 305 height 29
type input "13215.87"
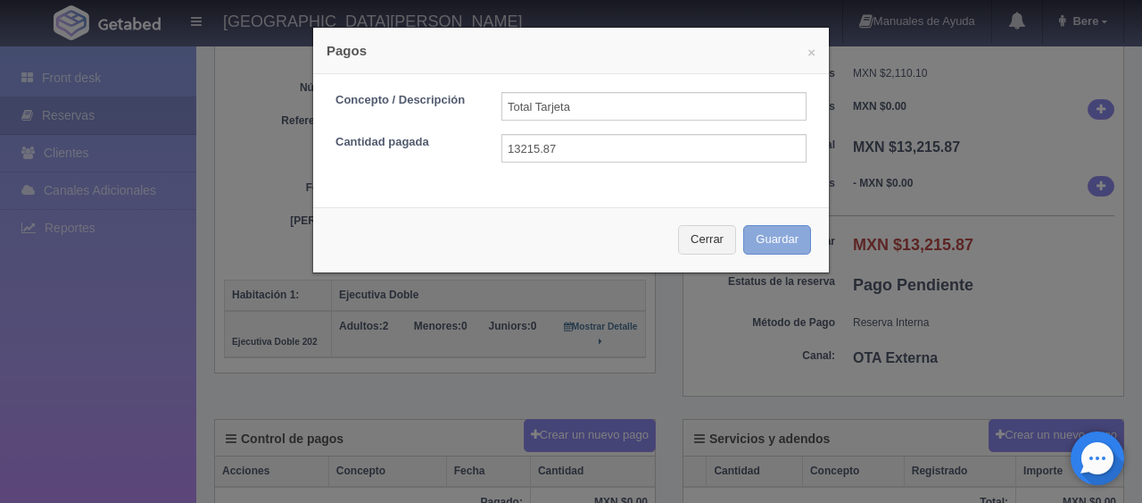
click at [763, 237] on button "Guardar" at bounding box center [777, 239] width 68 height 29
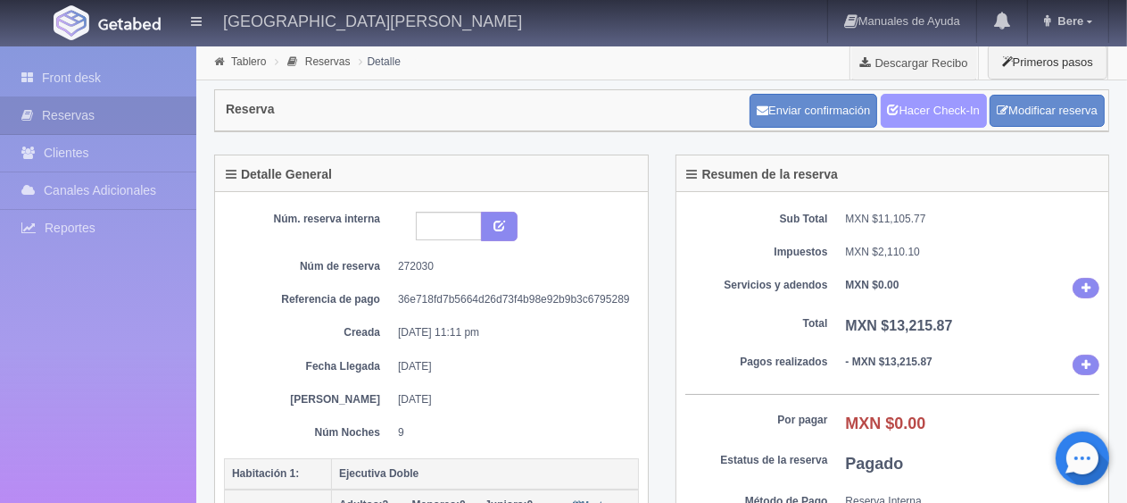
click at [948, 106] on link "Hacer Check-In" at bounding box center [934, 111] width 106 height 34
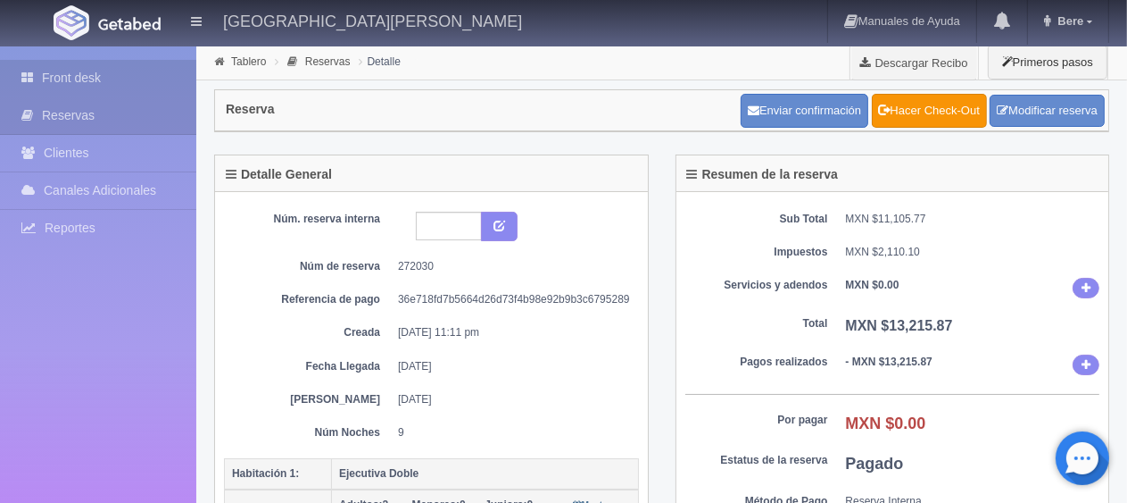
click at [141, 82] on link "Front desk" at bounding box center [98, 78] width 196 height 37
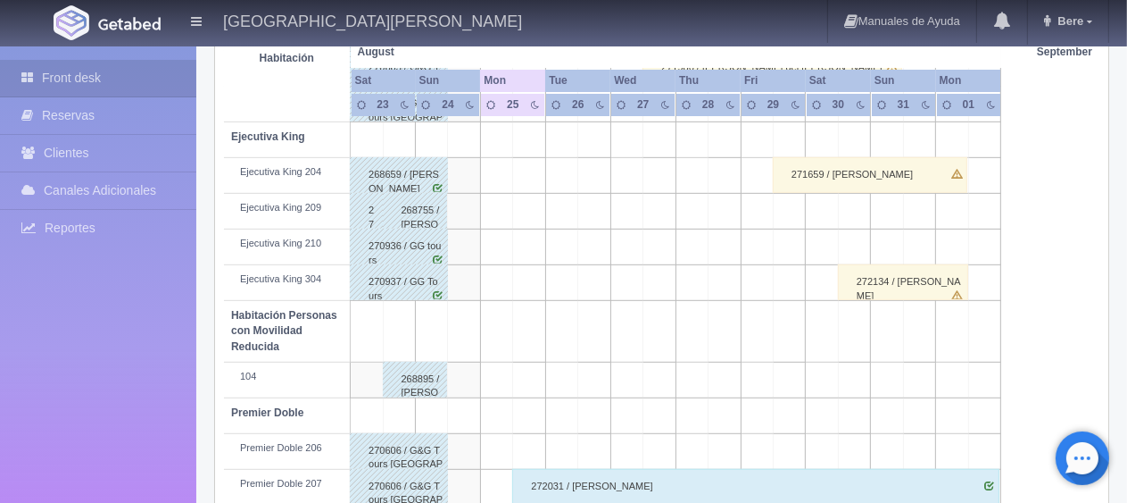
scroll to position [148, 0]
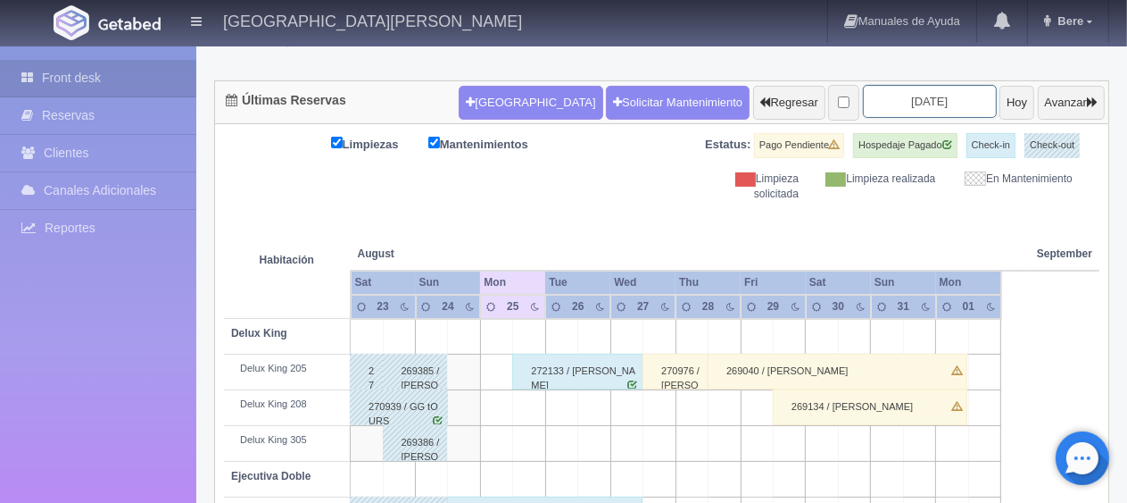
click at [863, 110] on input "2025-08-25" at bounding box center [930, 101] width 134 height 33
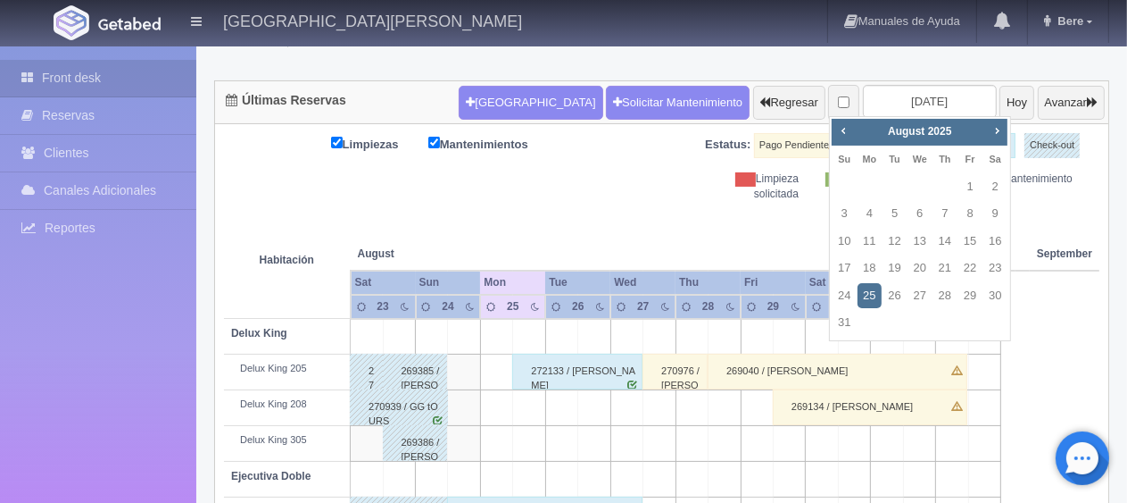
click at [997, 141] on div "Prev Next August 2025" at bounding box center [920, 132] width 176 height 27
click at [1003, 124] on span "Next" at bounding box center [997, 130] width 14 height 14
click at [894, 186] on link "2" at bounding box center [895, 187] width 23 height 26
type input "[DATE]"
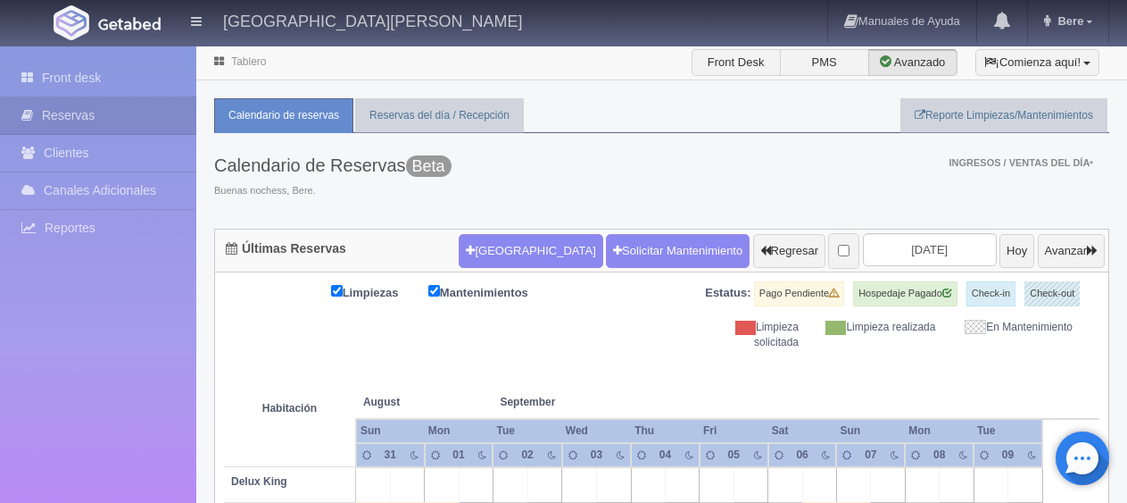
click at [565, 286] on div "Limpiezas Mantenimientos Estatus: Pago Pendiente Hospedaje Pagado Check-in Chec…" at bounding box center [662, 315] width 876 height 69
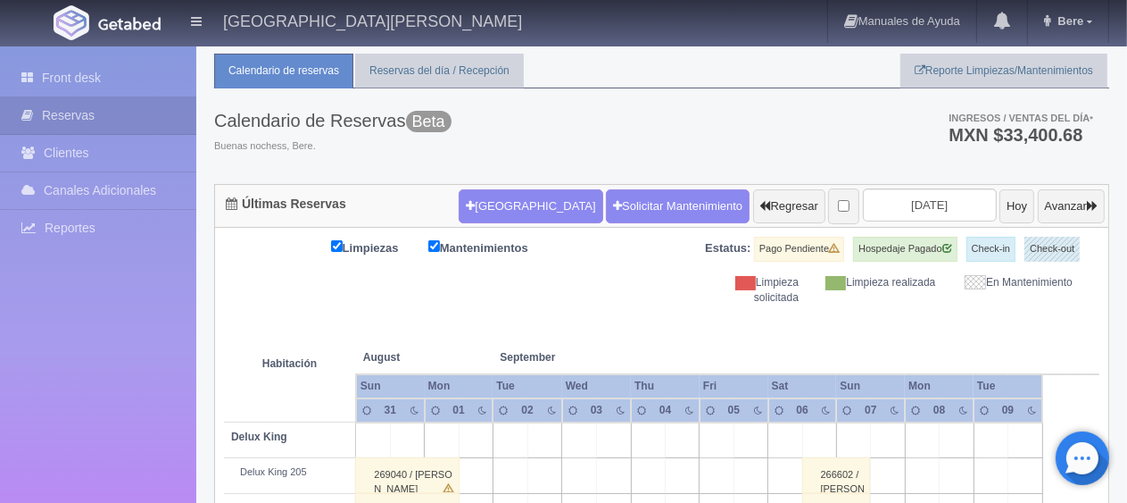
click at [657, 300] on div "Limpiezas Mantenimientos Estatus: Pago Pendiente Hospedaje Pagado Check-in Chec…" at bounding box center [662, 271] width 876 height 69
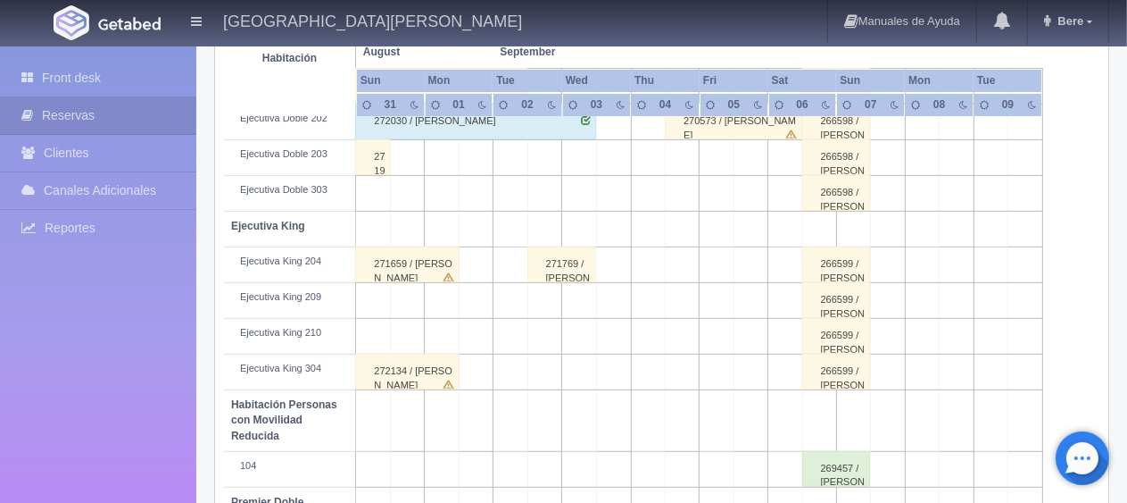
scroll to position [951, 0]
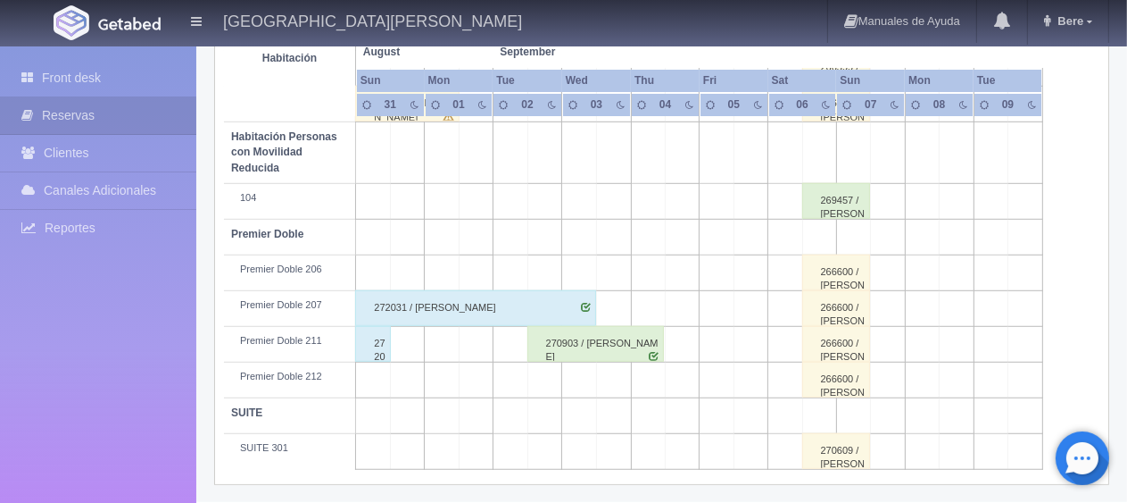
click at [577, 345] on div "270903 / Sarah Casagrande" at bounding box center [595, 344] width 137 height 36
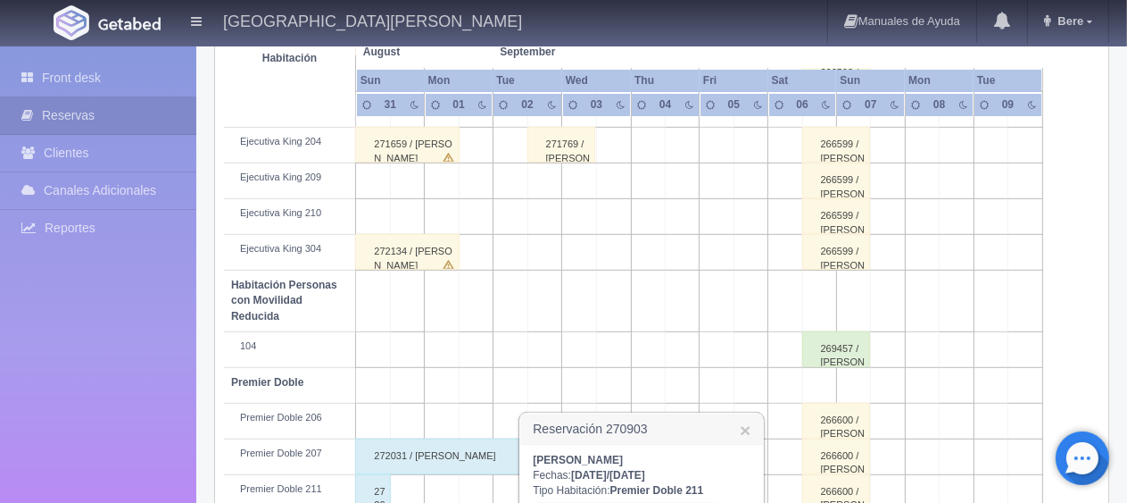
scroll to position [982, 0]
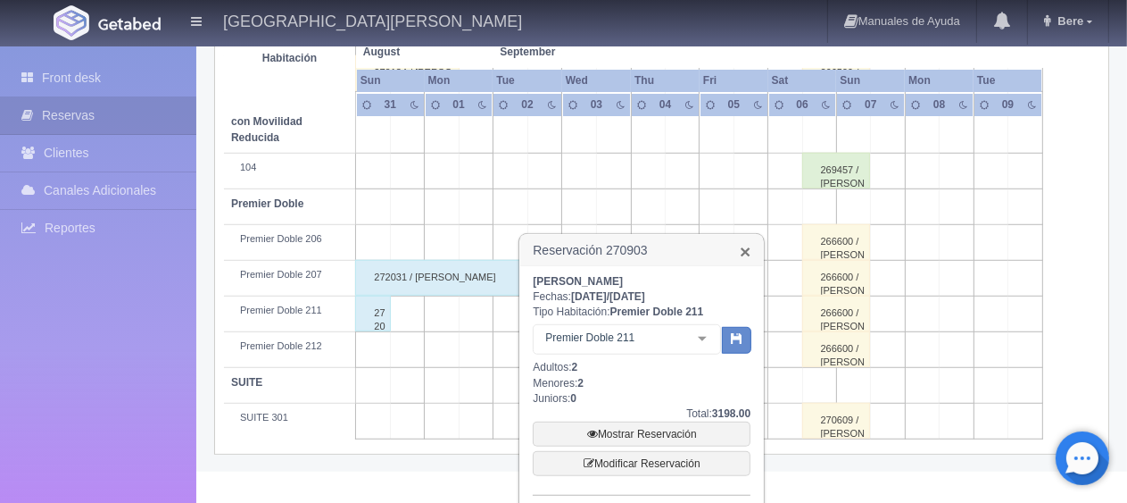
click at [749, 252] on link "×" at bounding box center [745, 251] width 11 height 19
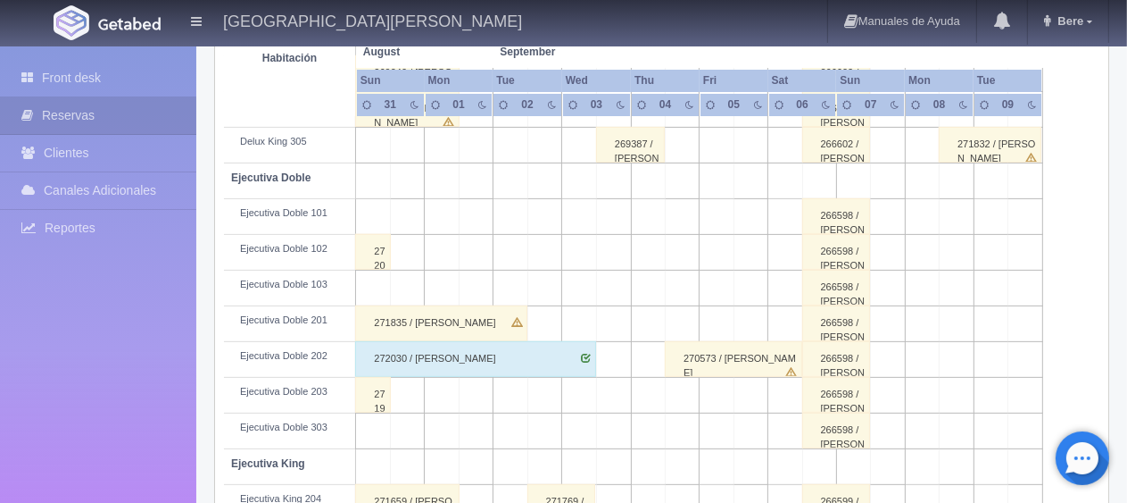
scroll to position [0, 0]
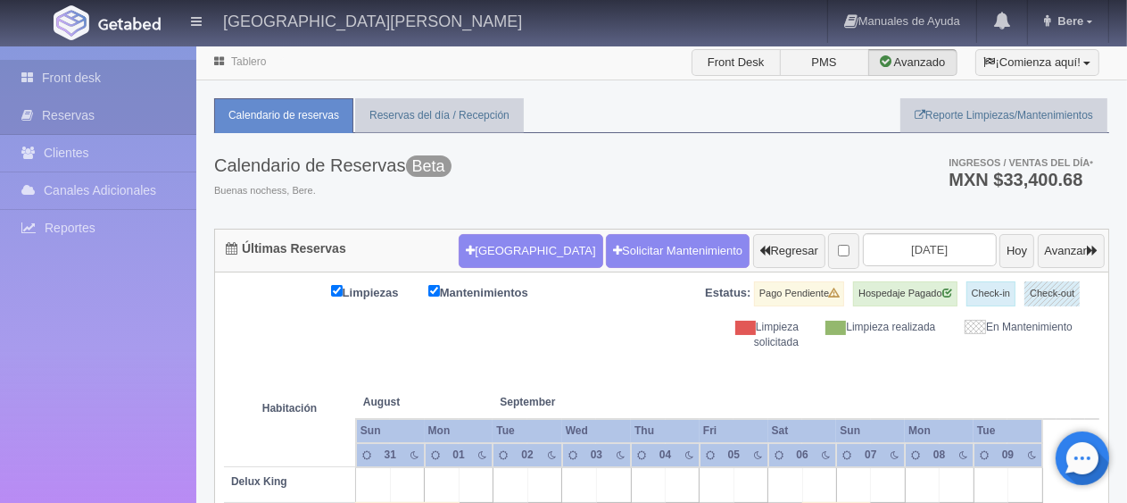
click at [95, 79] on link "Front desk" at bounding box center [98, 78] width 196 height 37
